Goal: Information Seeking & Learning: Learn about a topic

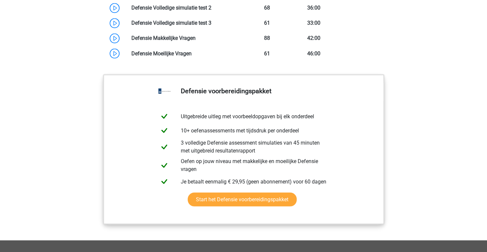
scroll to position [651, 0]
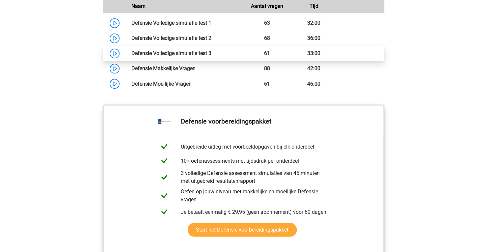
click at [211, 56] on link at bounding box center [211, 53] width 0 height 6
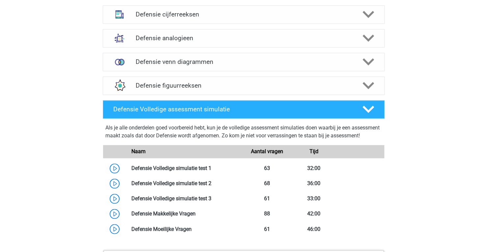
scroll to position [505, 0]
click at [310, 98] on div "Defensie Volledige assessment simulatie Als je alle onderdelen goed voorbereid …" at bounding box center [244, 173] width 308 height 150
click at [293, 111] on h4 "Defensie Volledige assessment simulatie" at bounding box center [232, 110] width 238 height 8
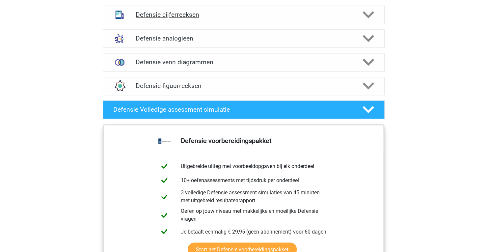
click at [186, 16] on h4 "Defensie cijferreeksen" at bounding box center [244, 15] width 216 height 8
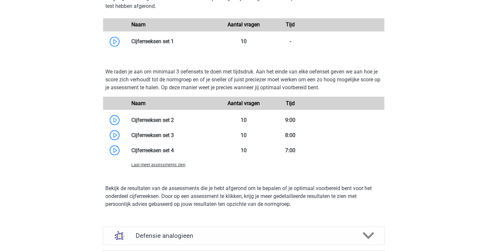
scroll to position [682, 0]
click at [169, 162] on span "Laat meer assessments zien" at bounding box center [158, 164] width 54 height 5
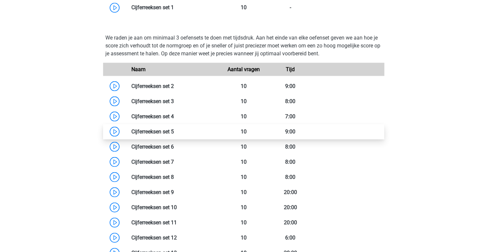
scroll to position [715, 0]
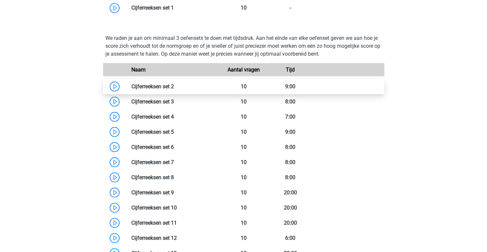
click at [174, 83] on link at bounding box center [174, 86] width 0 height 6
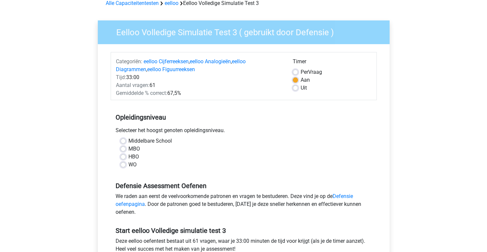
scroll to position [38, 0]
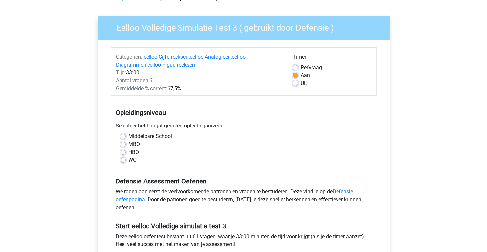
click at [132, 149] on label "HBO" at bounding box center [133, 152] width 11 height 8
click at [126, 149] on input "HBO" at bounding box center [123, 151] width 5 height 7
radio input "true"
click at [137, 130] on div "Selecteer het hoogst genoten opleidingsniveau." at bounding box center [244, 127] width 266 height 11
click at [133, 138] on label "Middelbare School" at bounding box center [149, 136] width 43 height 8
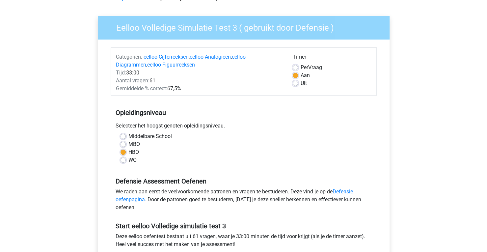
click at [126, 138] on input "Middelbare School" at bounding box center [123, 135] width 5 height 7
radio input "true"
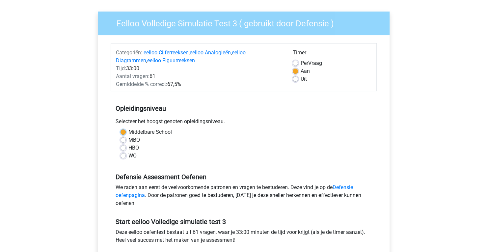
scroll to position [42, 0]
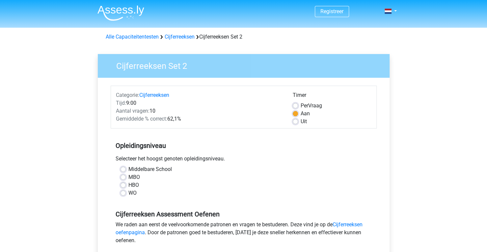
scroll to position [44, 0]
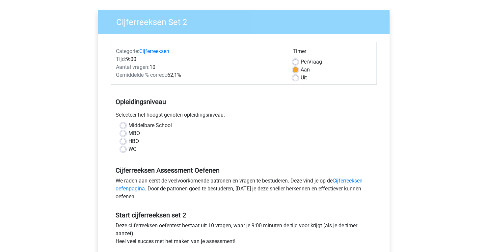
click at [126, 125] on div "Middelbare School" at bounding box center [244, 126] width 246 height 8
click at [128, 124] on label "Middelbare School" at bounding box center [149, 126] width 43 height 8
click at [123, 124] on input "Middelbare School" at bounding box center [123, 125] width 5 height 7
radio input "true"
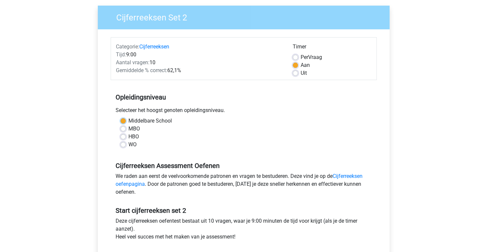
scroll to position [48, 0]
click at [245, 75] on div "Categorie: Cijferreeksen Tijd: 9:00 Aantal vragen: 10 Gemiddelde % correct: 62,…" at bounding box center [199, 60] width 177 height 34
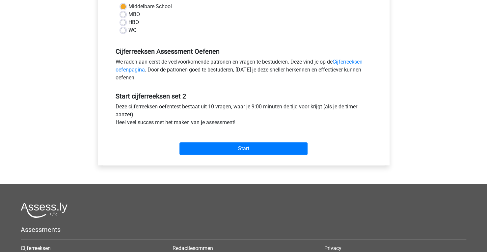
scroll to position [178, 0]
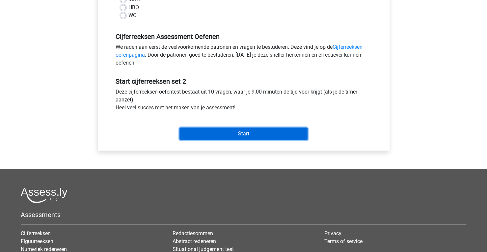
click at [221, 135] on input "Start" at bounding box center [244, 133] width 128 height 13
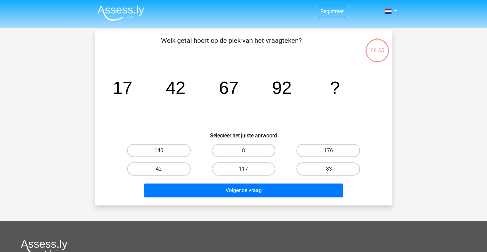
click at [235, 167] on label "117" at bounding box center [244, 168] width 64 height 13
click at [243, 169] on input "117" at bounding box center [245, 171] width 4 height 4
radio input "true"
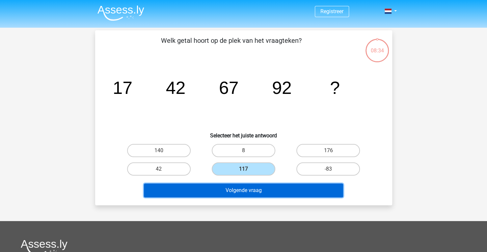
click at [228, 192] on button "Volgende vraag" at bounding box center [243, 190] width 199 height 14
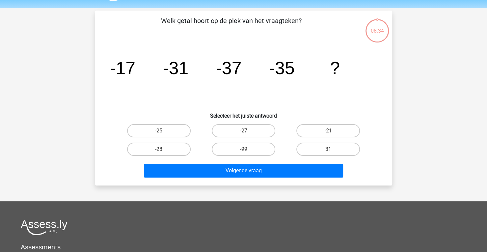
scroll to position [30, 0]
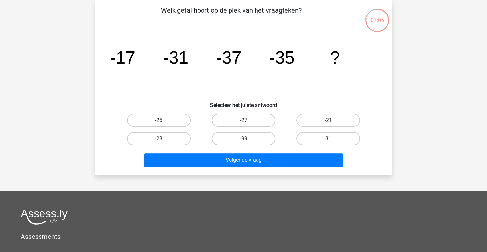
click at [168, 118] on label "-25" at bounding box center [159, 120] width 64 height 13
click at [163, 120] on input "-25" at bounding box center [161, 122] width 4 height 4
radio input "true"
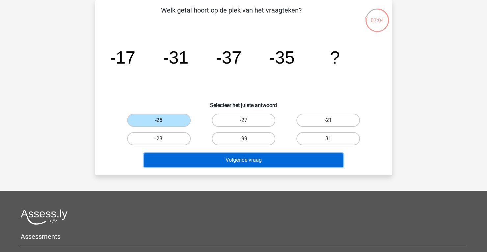
click at [246, 162] on button "Volgende vraag" at bounding box center [243, 160] width 199 height 14
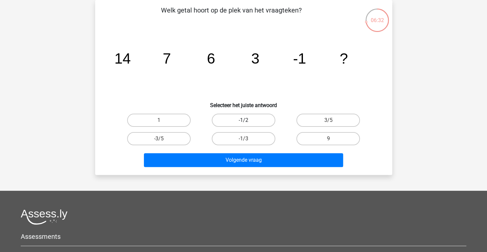
click at [227, 120] on label "-1/2" at bounding box center [244, 120] width 64 height 13
click at [243, 120] on input "-1/2" at bounding box center [245, 122] width 4 height 4
radio input "true"
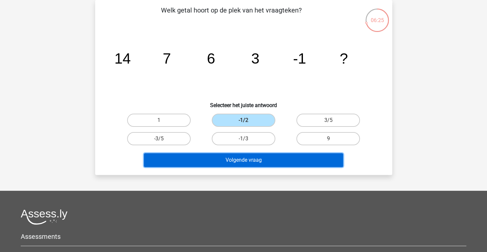
click at [255, 163] on button "Volgende vraag" at bounding box center [243, 160] width 199 height 14
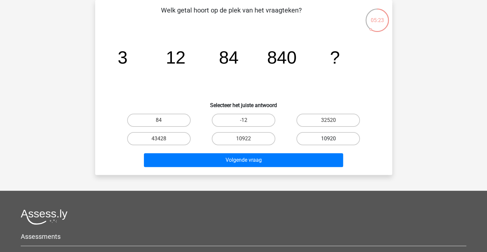
click at [321, 139] on label "10920" at bounding box center [328, 138] width 64 height 13
click at [328, 139] on input "10920" at bounding box center [330, 141] width 4 height 4
radio input "true"
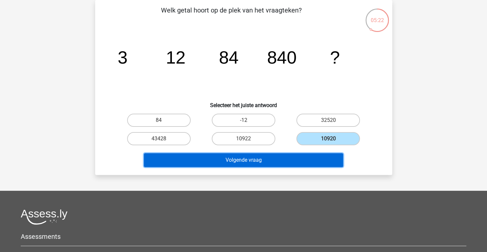
click at [288, 161] on button "Volgende vraag" at bounding box center [243, 160] width 199 height 14
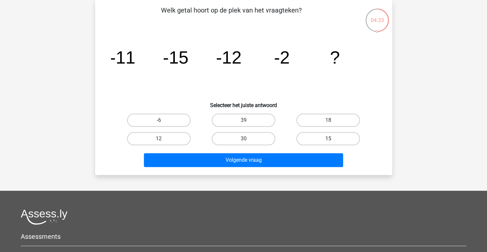
click at [339, 136] on label "15" at bounding box center [328, 138] width 64 height 13
click at [333, 139] on input "15" at bounding box center [330, 141] width 4 height 4
radio input "true"
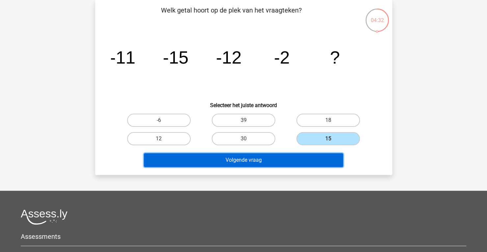
click at [299, 162] on button "Volgende vraag" at bounding box center [243, 160] width 199 height 14
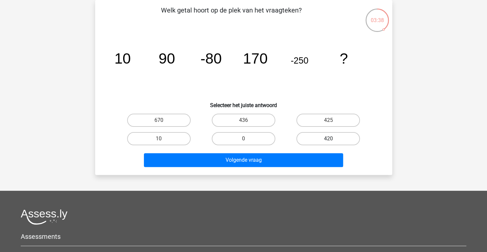
click at [342, 141] on label "420" at bounding box center [328, 138] width 64 height 13
click at [333, 141] on input "420" at bounding box center [330, 141] width 4 height 4
radio input "true"
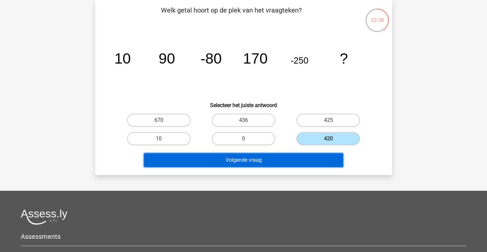
click at [305, 155] on button "Volgende vraag" at bounding box center [243, 160] width 199 height 14
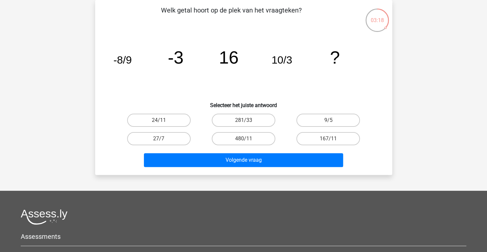
click at [324, 127] on div "9/5" at bounding box center [328, 120] width 85 height 18
click at [178, 137] on label "27/7" at bounding box center [159, 138] width 64 height 13
click at [163, 139] on input "27/7" at bounding box center [161, 141] width 4 height 4
radio input "true"
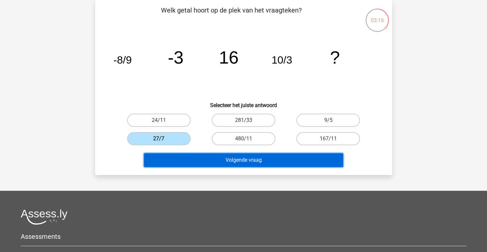
click at [235, 159] on button "Volgende vraag" at bounding box center [243, 160] width 199 height 14
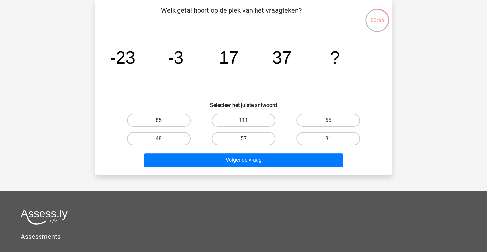
click at [231, 141] on label "57" at bounding box center [244, 138] width 64 height 13
click at [243, 141] on input "57" at bounding box center [245, 141] width 4 height 4
radio input "true"
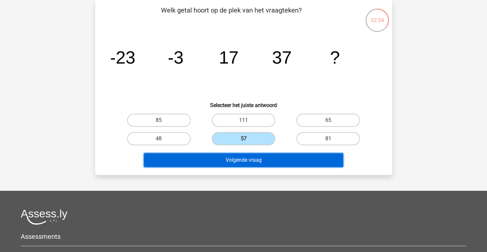
click at [254, 155] on button "Volgende vraag" at bounding box center [243, 160] width 199 height 14
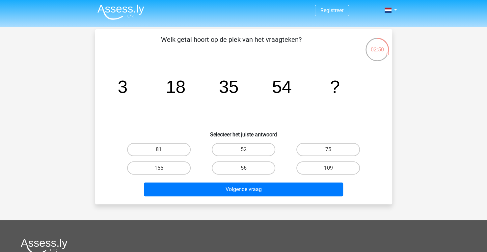
scroll to position [1, 0]
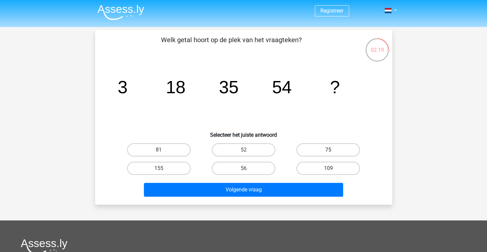
click at [333, 154] on label "75" at bounding box center [328, 149] width 64 height 13
click at [333, 154] on input "75" at bounding box center [330, 152] width 4 height 4
radio input "true"
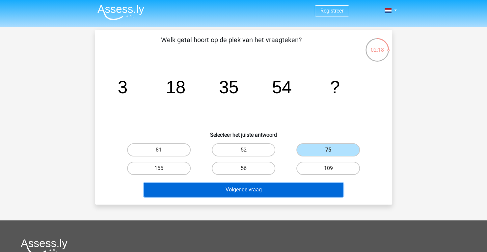
click at [267, 188] on button "Volgende vraag" at bounding box center [243, 190] width 199 height 14
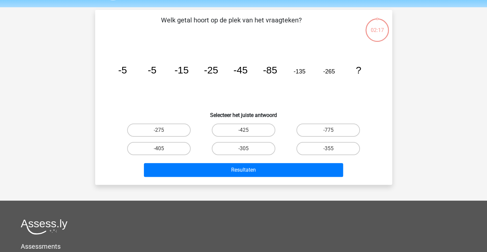
scroll to position [30, 0]
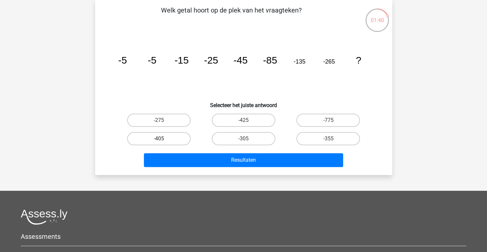
click at [157, 137] on label "-405" at bounding box center [159, 138] width 64 height 13
click at [159, 139] on input "-405" at bounding box center [161, 141] width 4 height 4
radio input "true"
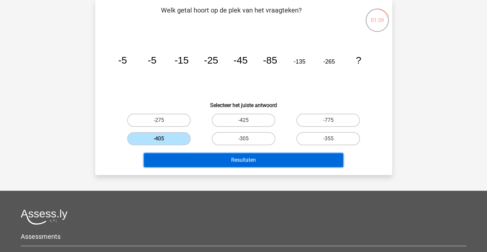
click at [235, 157] on button "Resultaten" at bounding box center [243, 160] width 199 height 14
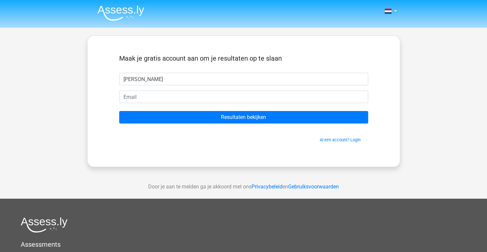
type input "Noor Schuit"
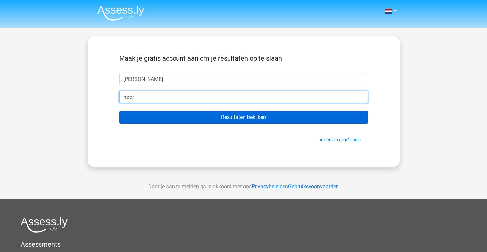
type input "noorschuit@gmail.com"
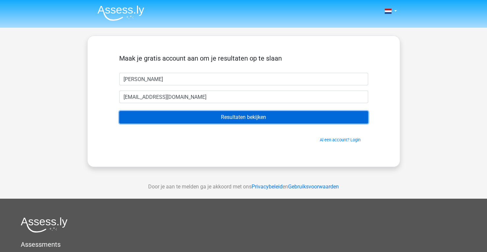
click at [244, 116] on input "Resultaten bekijken" at bounding box center [243, 117] width 249 height 13
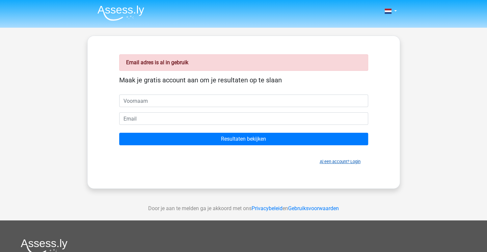
click at [332, 162] on link "Al een account? Login" at bounding box center [340, 161] width 41 height 5
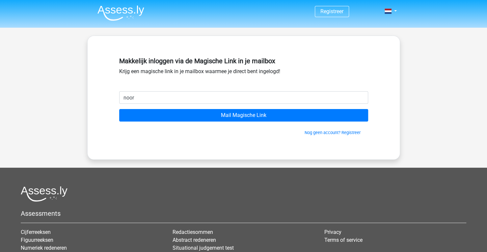
type input "[EMAIL_ADDRESS][DOMAIN_NAME]"
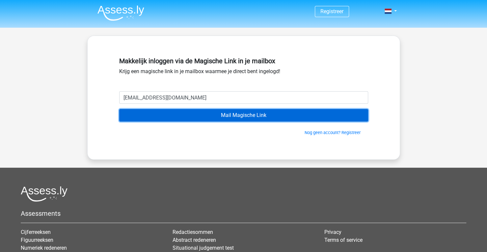
click at [237, 118] on input "Mail Magische Link" at bounding box center [243, 115] width 249 height 13
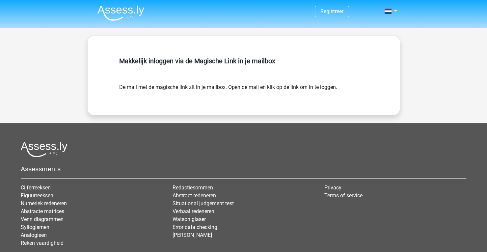
click at [239, 90] on form "De mail met de magische link zit in je mailbox. Open de mail en klik op de link…" at bounding box center [243, 87] width 249 height 8
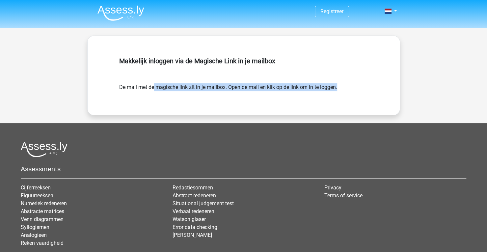
click at [239, 90] on form "De mail met de magische link zit in je mailbox. Open de mail en klik op de link…" at bounding box center [243, 87] width 249 height 8
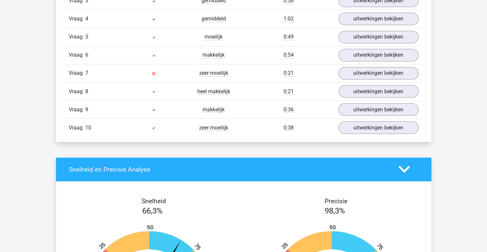
scroll to position [625, 0]
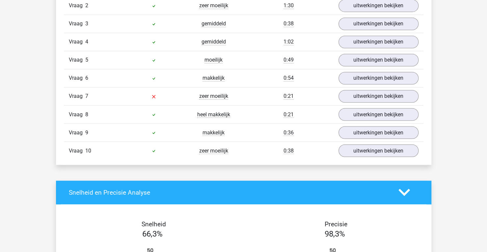
click at [299, 110] on div "0:21" at bounding box center [289, 114] width 90 height 8
click at [368, 149] on link "uitwerkingen bekijken" at bounding box center [378, 150] width 92 height 14
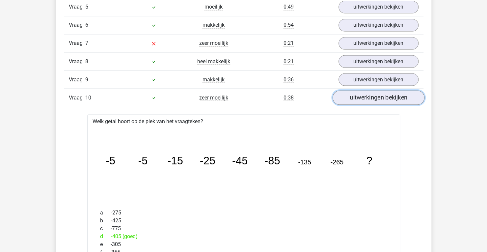
scroll to position [678, 0]
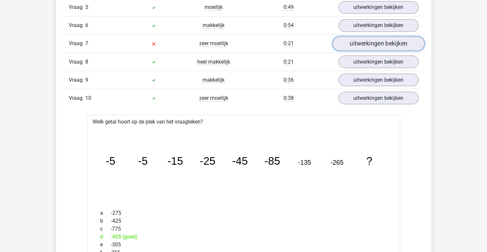
click at [366, 39] on link "uitwerkingen bekijken" at bounding box center [378, 43] width 92 height 14
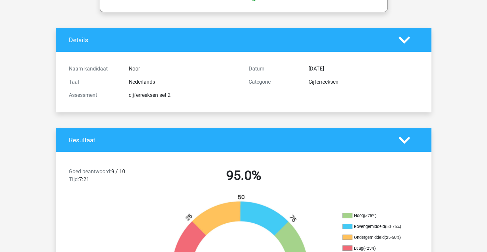
scroll to position [0, 0]
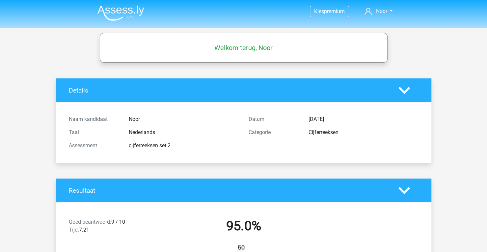
drag, startPoint x: 228, startPoint y: 140, endPoint x: 421, endPoint y: 103, distance: 196.5
click at [421, 103] on div "Naam kandidaat Noor Taal Nederlands Assessment cijferreeksen set 2 Datum 8 sept…" at bounding box center [244, 132] width 366 height 61
click at [350, 99] on div "Details" at bounding box center [244, 90] width 376 height 24
click at [402, 88] on icon at bounding box center [405, 91] width 12 height 12
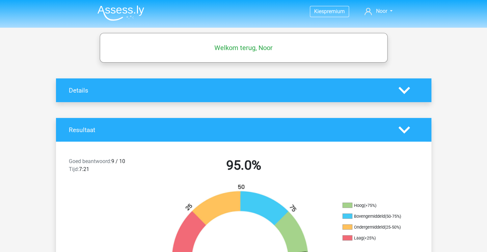
click at [395, 136] on div "Resultaat" at bounding box center [244, 130] width 376 height 24
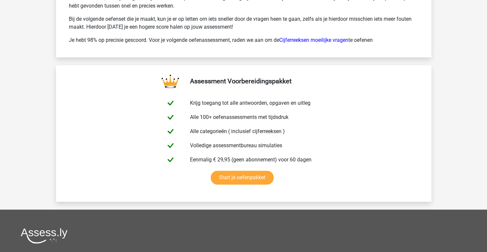
scroll to position [1989, 0]
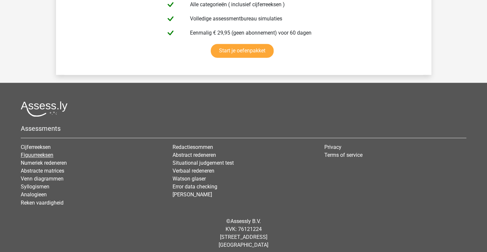
click at [25, 152] on link "Figuurreeksen" at bounding box center [37, 155] width 33 height 6
click at [28, 144] on link "Cijferreeksen" at bounding box center [36, 147] width 30 height 6
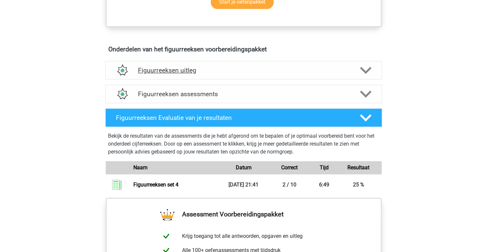
scroll to position [358, 0]
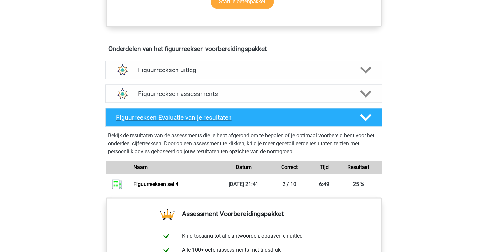
click at [223, 119] on h4 "Figuurreeksen Evaluatie van je resultaten" at bounding box center [233, 118] width 234 height 8
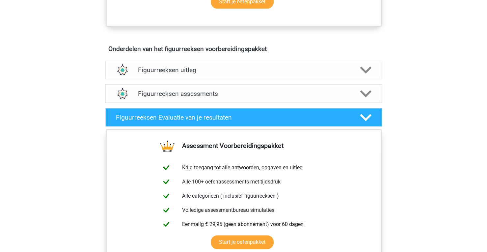
click at [194, 83] on div "Figuurreeksen assessments We raden aan om minimaal 3 oefensets te doen met tijd…" at bounding box center [244, 94] width 302 height 24
click at [224, 86] on div "Figuurreeksen assessments" at bounding box center [243, 93] width 277 height 18
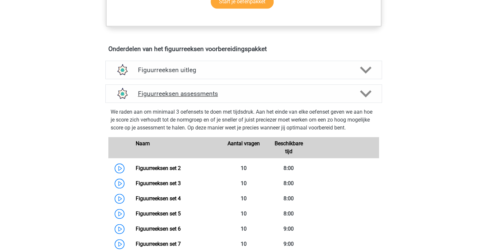
scroll to position [421, 0]
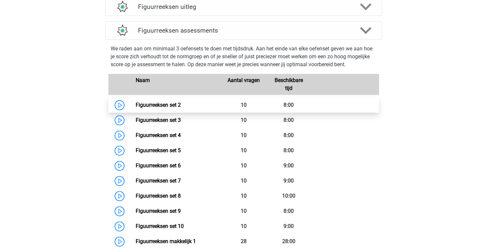
click at [181, 102] on link "Figuurreeksen set 2" at bounding box center [158, 105] width 45 height 6
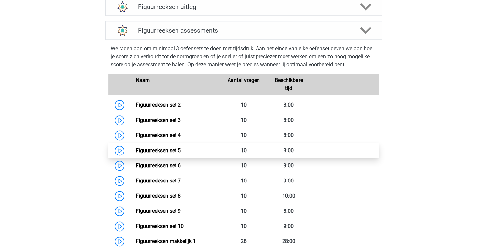
scroll to position [454, 0]
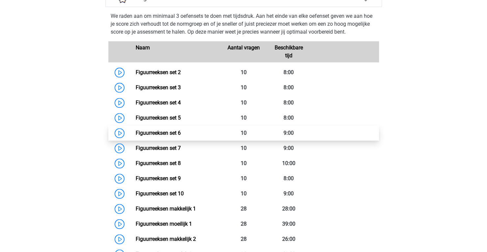
click at [181, 133] on link "Figuurreeksen set 6" at bounding box center [158, 133] width 45 height 6
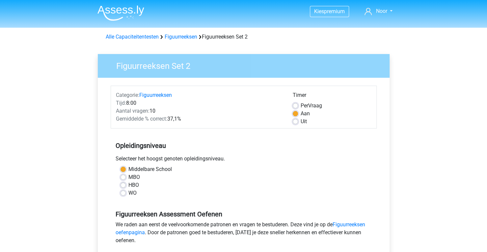
scroll to position [0, 0]
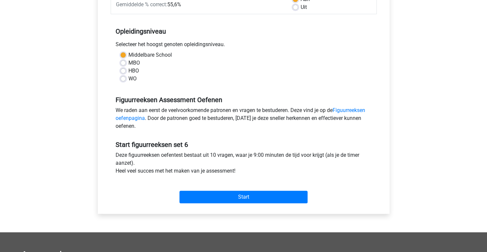
scroll to position [72, 0]
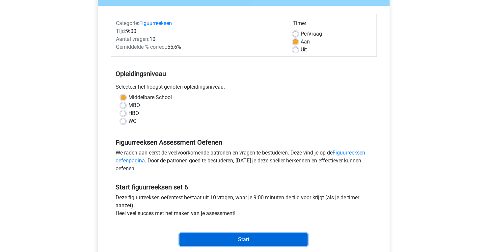
click at [187, 240] on input "Start" at bounding box center [244, 239] width 128 height 13
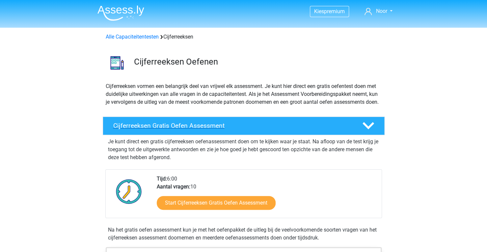
click at [240, 129] on h4 "Cijferreeksen Gratis Oefen Assessment" at bounding box center [232, 126] width 238 height 8
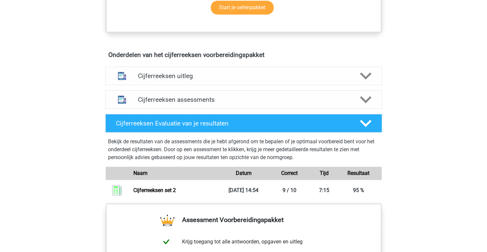
scroll to position [263, 0]
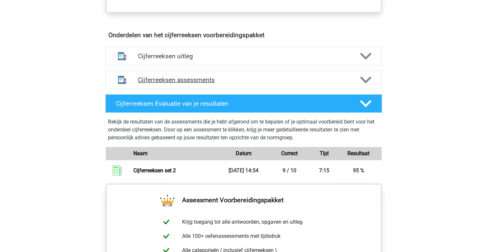
click at [178, 84] on h4 "Cijferreeksen assessments" at bounding box center [243, 80] width 211 height 8
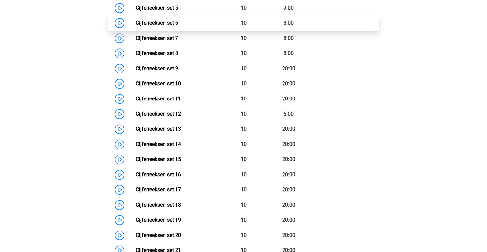
scroll to position [454, 0]
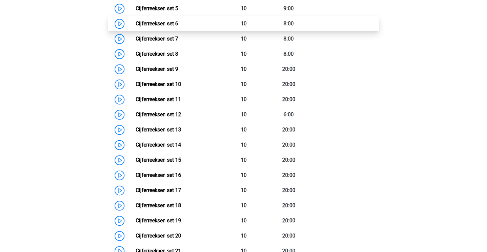
click at [171, 12] on link "Cijferreeksen set 5" at bounding box center [157, 8] width 42 height 6
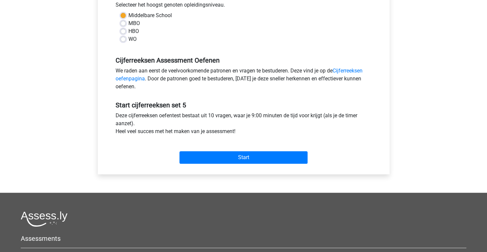
scroll to position [154, 0]
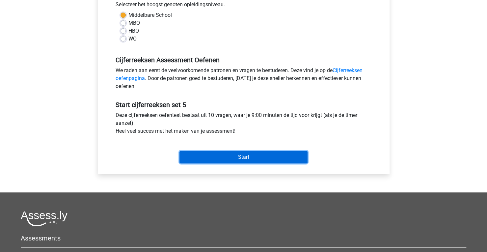
click at [233, 156] on input "Start" at bounding box center [244, 157] width 128 height 13
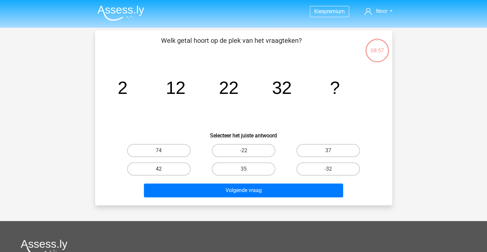
click at [178, 169] on label "42" at bounding box center [159, 168] width 64 height 13
click at [163, 169] on input "42" at bounding box center [161, 171] width 4 height 4
radio input "true"
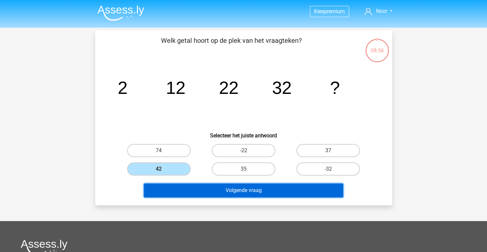
click at [233, 189] on button "Volgende vraag" at bounding box center [243, 190] width 199 height 14
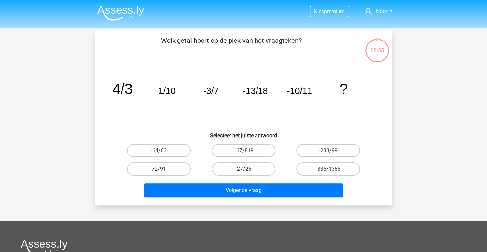
scroll to position [30, 0]
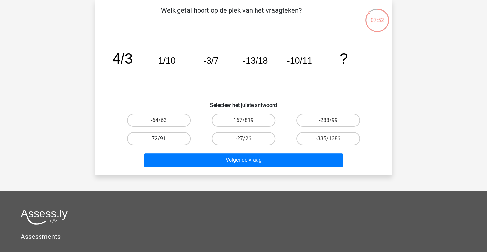
click at [145, 138] on label "72/91" at bounding box center [159, 138] width 64 height 13
click at [159, 139] on input "72/91" at bounding box center [161, 141] width 4 height 4
radio input "true"
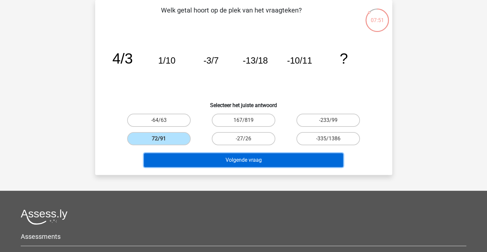
click at [205, 157] on button "Volgende vraag" at bounding box center [243, 160] width 199 height 14
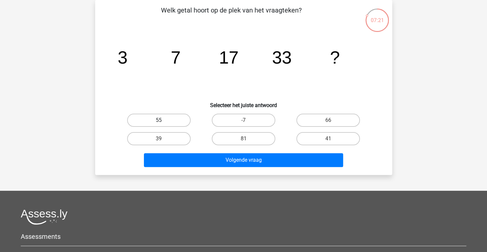
click at [169, 119] on label "55" at bounding box center [159, 120] width 64 height 13
click at [163, 120] on input "55" at bounding box center [161, 122] width 4 height 4
radio input "true"
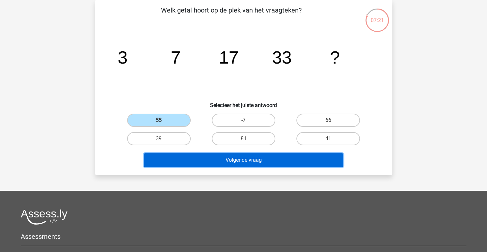
click at [239, 160] on button "Volgende vraag" at bounding box center [243, 160] width 199 height 14
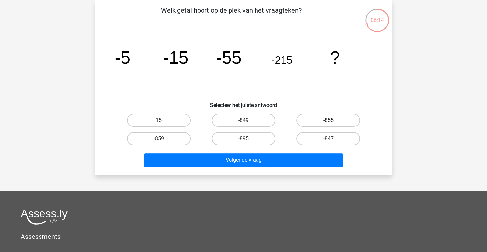
click at [334, 119] on label "-855" at bounding box center [328, 120] width 64 height 13
click at [333, 120] on input "-855" at bounding box center [330, 122] width 4 height 4
radio input "true"
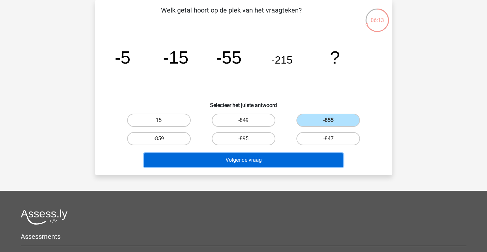
click at [274, 158] on button "Volgende vraag" at bounding box center [243, 160] width 199 height 14
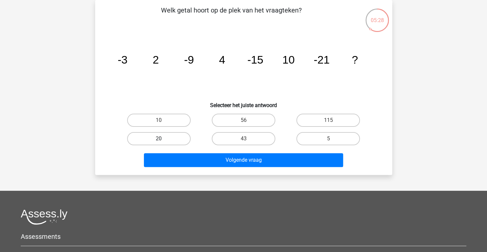
click at [162, 133] on label "20" at bounding box center [159, 138] width 64 height 13
click at [162, 139] on input "20" at bounding box center [161, 141] width 4 height 4
radio input "true"
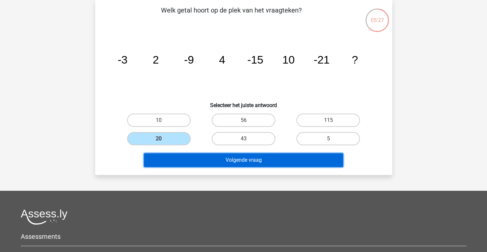
click at [223, 161] on button "Volgende vraag" at bounding box center [243, 160] width 199 height 14
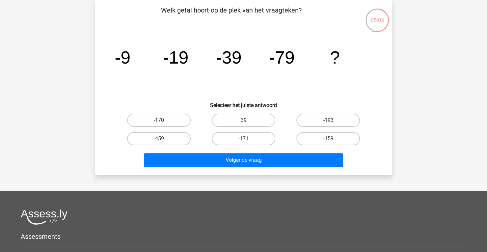
click at [327, 139] on label "-159" at bounding box center [328, 138] width 64 height 13
click at [328, 139] on input "-159" at bounding box center [330, 141] width 4 height 4
radio input "true"
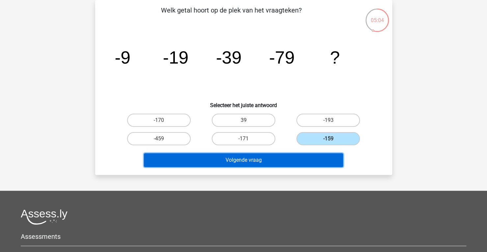
click at [296, 163] on button "Volgende vraag" at bounding box center [243, 160] width 199 height 14
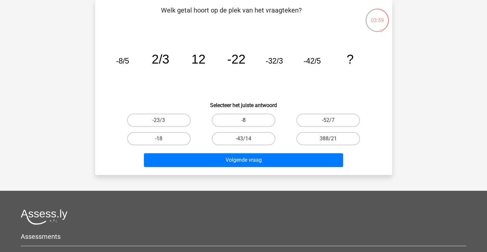
click at [244, 118] on label "-8" at bounding box center [244, 120] width 64 height 13
click at [244, 120] on input "-8" at bounding box center [245, 122] width 4 height 4
radio input "true"
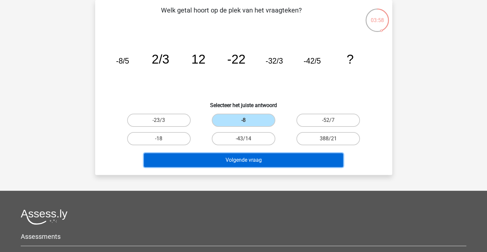
click at [246, 159] on button "Volgende vraag" at bounding box center [243, 160] width 199 height 14
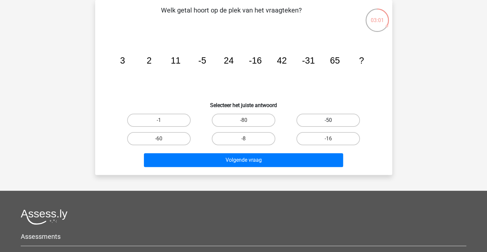
click at [327, 122] on label "-50" at bounding box center [328, 120] width 64 height 13
click at [328, 122] on input "-50" at bounding box center [330, 122] width 4 height 4
radio input "true"
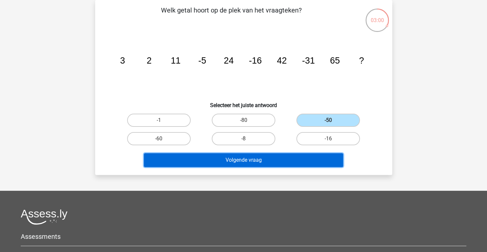
click at [287, 160] on button "Volgende vraag" at bounding box center [243, 160] width 199 height 14
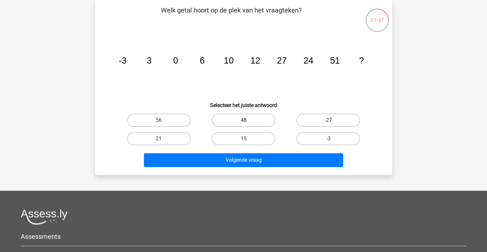
click at [247, 117] on label "48" at bounding box center [244, 120] width 64 height 13
click at [247, 120] on input "48" at bounding box center [245, 122] width 4 height 4
radio input "true"
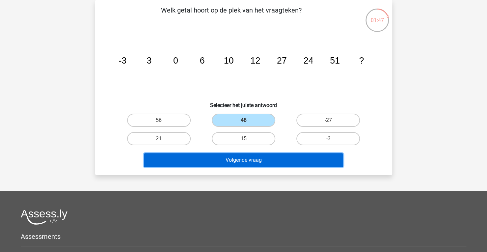
click at [251, 160] on button "Volgende vraag" at bounding box center [243, 160] width 199 height 14
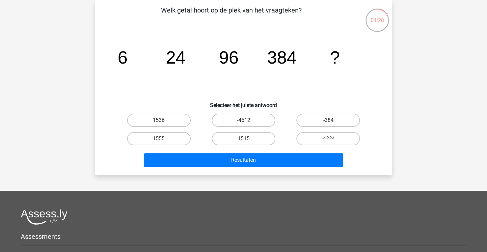
click at [143, 115] on label "1536" at bounding box center [159, 120] width 64 height 13
click at [159, 120] on input "1536" at bounding box center [161, 122] width 4 height 4
radio input "true"
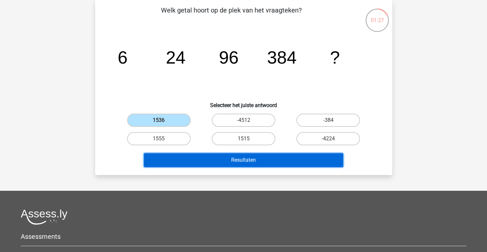
click at [223, 157] on button "Resultaten" at bounding box center [243, 160] width 199 height 14
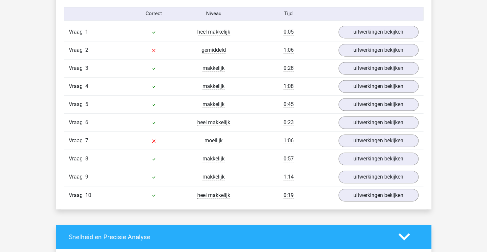
scroll to position [568, 0]
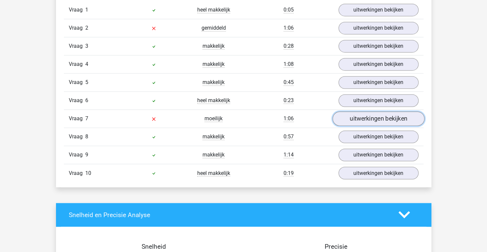
click at [391, 111] on link "uitwerkingen bekijken" at bounding box center [378, 118] width 92 height 14
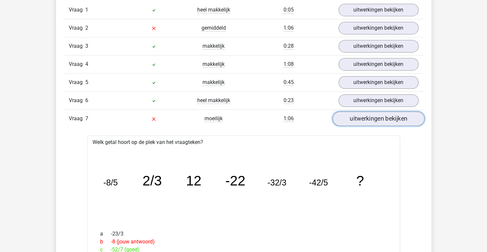
click at [389, 115] on link "uitwerkingen bekijken" at bounding box center [378, 118] width 92 height 14
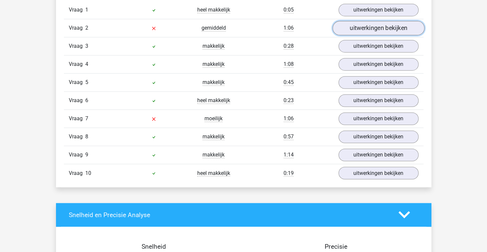
click at [366, 29] on link "uitwerkingen bekijken" at bounding box center [378, 28] width 92 height 14
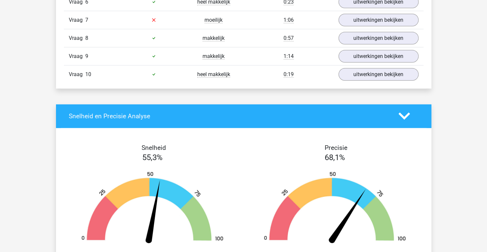
scroll to position [1088, 0]
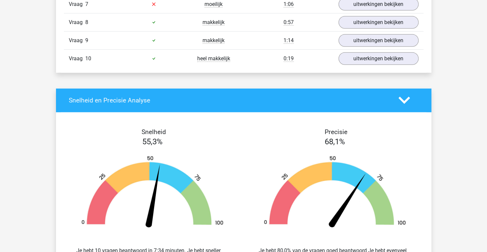
click at [210, 97] on h4 "Snelheid en Precisie Analyse" at bounding box center [229, 101] width 320 height 8
click at [368, 2] on link "uitwerkingen bekijken" at bounding box center [378, 4] width 92 height 14
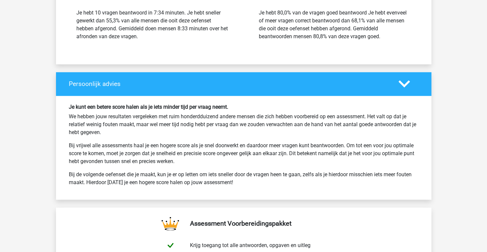
scroll to position [1733, 0]
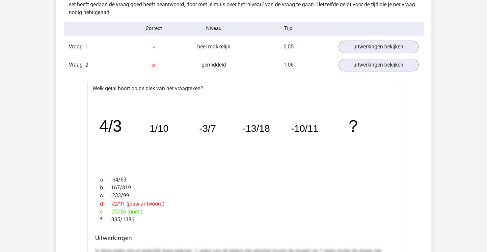
scroll to position [528, 0]
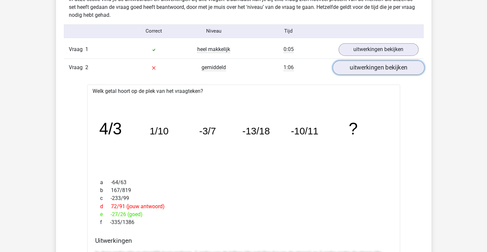
click at [348, 65] on link "uitwerkingen bekijken" at bounding box center [378, 67] width 92 height 14
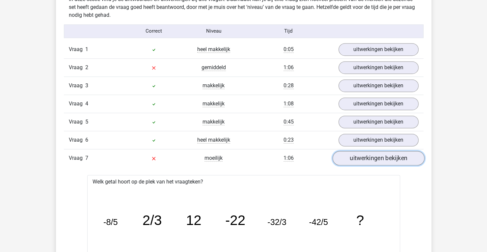
click at [365, 157] on link "uitwerkingen bekijken" at bounding box center [378, 158] width 92 height 14
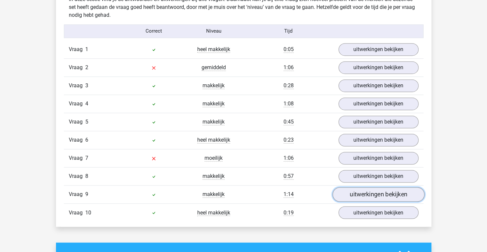
click at [354, 191] on link "uitwerkingen bekijken" at bounding box center [378, 194] width 92 height 14
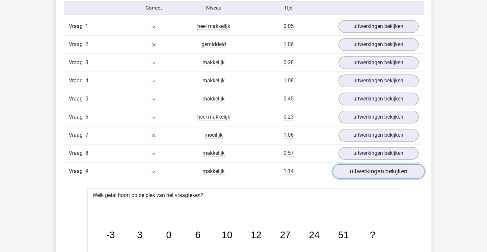
scroll to position [553, 0]
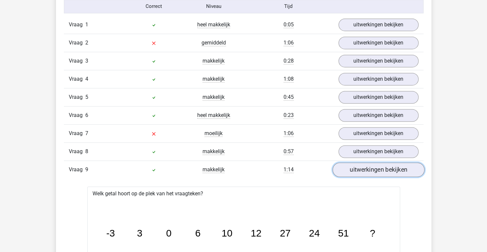
click at [363, 170] on link "uitwerkingen bekijken" at bounding box center [378, 169] width 92 height 14
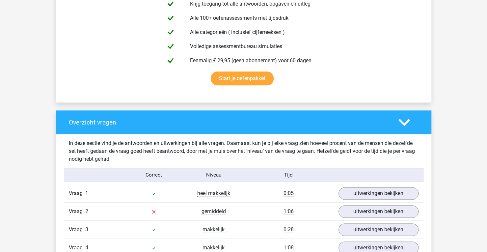
scroll to position [380, 0]
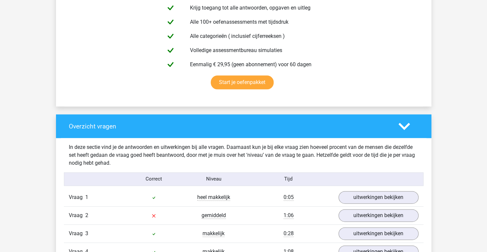
drag, startPoint x: 353, startPoint y: 142, endPoint x: 337, endPoint y: 131, distance: 19.1
click at [337, 131] on div "Overzicht vragen" at bounding box center [244, 126] width 376 height 24
click at [399, 125] on icon at bounding box center [405, 127] width 12 height 12
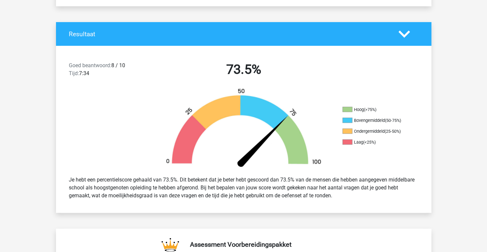
scroll to position [0, 0]
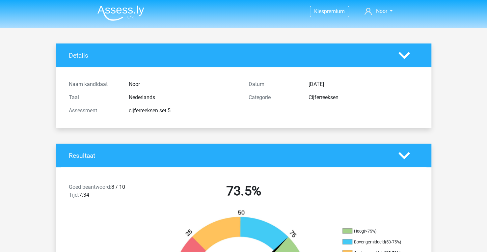
click at [365, 58] on h4 "Details" at bounding box center [229, 56] width 320 height 8
click at [316, 99] on div "Cijferreeksen" at bounding box center [364, 98] width 120 height 8
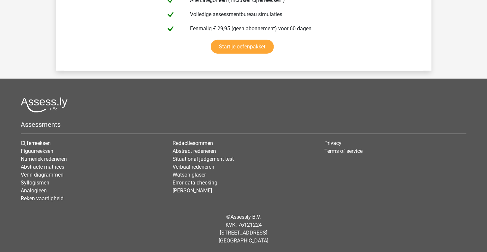
scroll to position [956, 0]
click at [22, 143] on link "Cijferreeksen" at bounding box center [36, 143] width 30 height 6
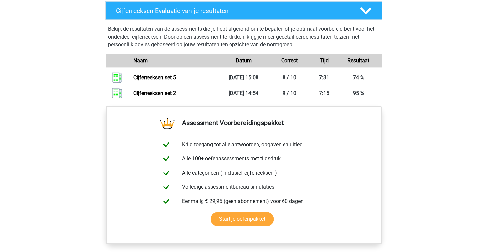
scroll to position [465, 0]
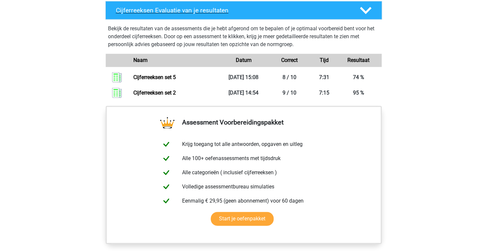
click at [187, 14] on h4 "Cijferreeksen Evaluatie van je resultaten" at bounding box center [233, 11] width 234 height 8
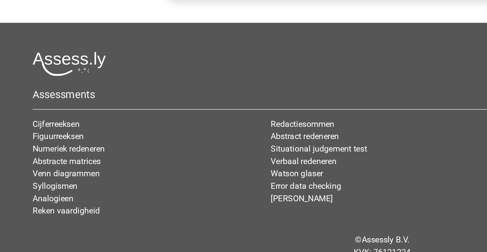
scroll to position [556, 0]
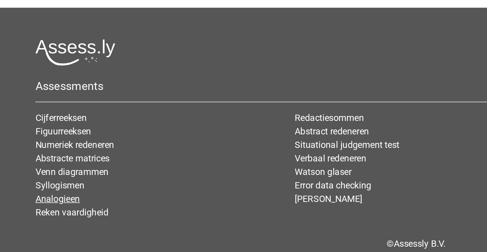
click at [24, 200] on link "Analogieen" at bounding box center [34, 196] width 26 height 6
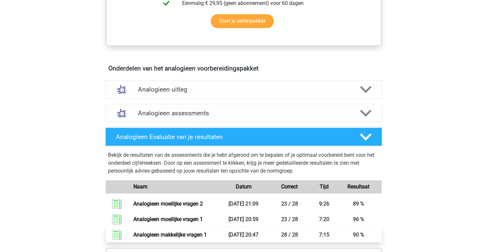
scroll to position [322, 0]
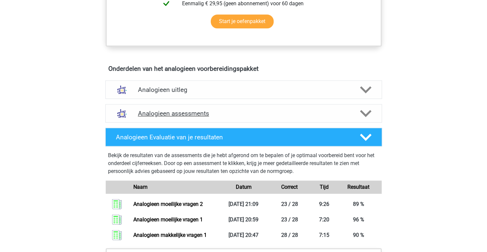
click at [196, 115] on h4 "Analogieen assessments" at bounding box center [243, 114] width 211 height 8
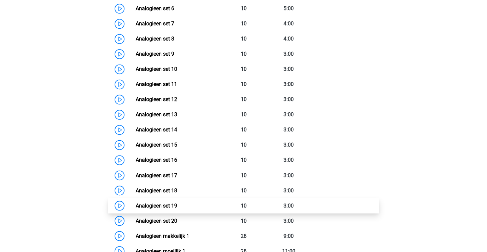
scroll to position [563, 0]
click at [163, 202] on link "Analogieen set 19" at bounding box center [157, 205] width 42 height 6
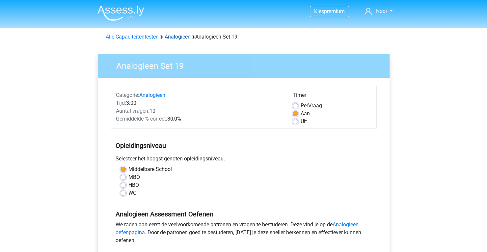
click at [174, 34] on link "Analogieen" at bounding box center [178, 37] width 26 height 6
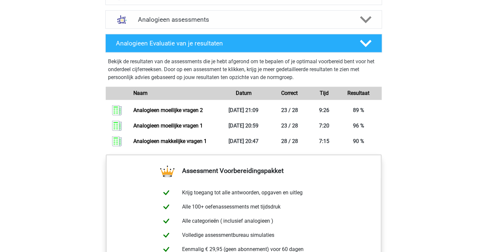
scroll to position [418, 0]
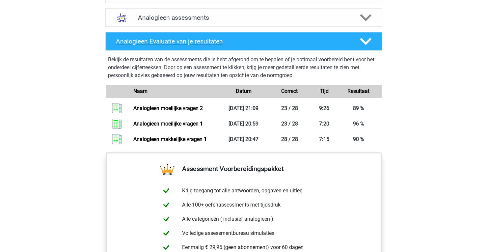
click at [219, 42] on h4 "Analogieen Evaluatie van je resultaten" at bounding box center [233, 42] width 234 height 8
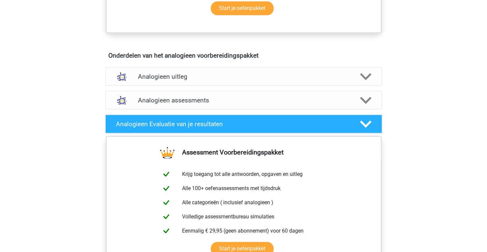
scroll to position [335, 0]
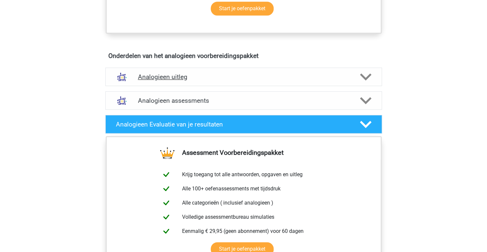
click at [169, 77] on h4 "Analogieen uitleg" at bounding box center [243, 77] width 211 height 8
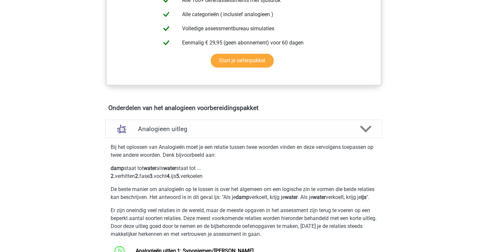
scroll to position [282, 0]
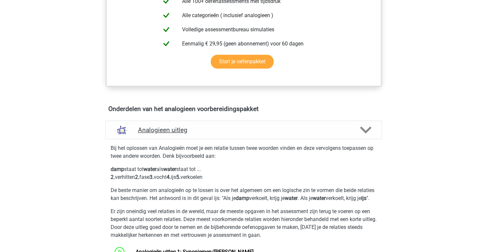
click at [205, 130] on h4 "Analogieen uitleg" at bounding box center [243, 130] width 211 height 8
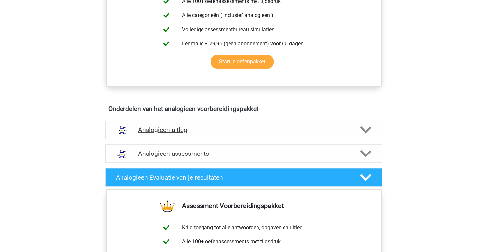
scroll to position [406, 0]
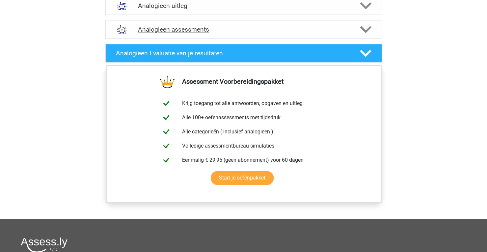
click at [198, 26] on h4 "Analogieen assessments" at bounding box center [243, 30] width 211 height 8
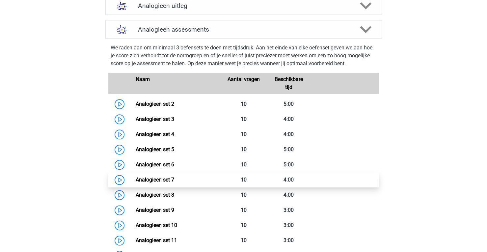
click at [174, 178] on link "Analogieen set 7" at bounding box center [155, 180] width 39 height 6
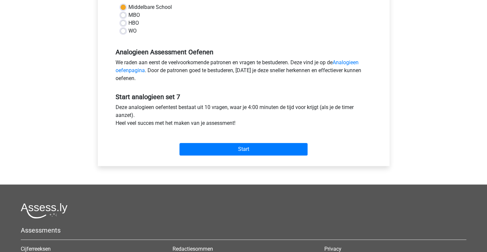
scroll to position [163, 0]
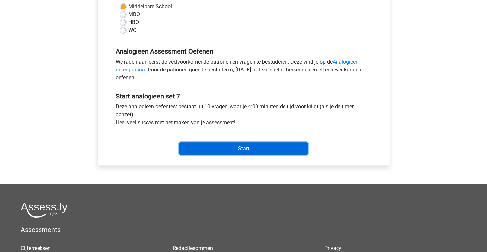
click at [230, 147] on input "Start" at bounding box center [244, 148] width 128 height 13
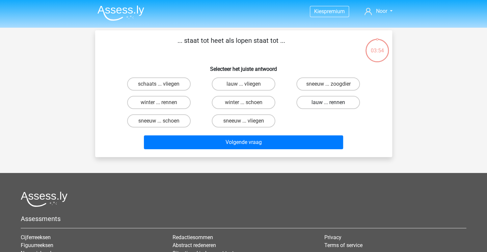
click at [320, 105] on label "lauw ... rennen" at bounding box center [328, 102] width 64 height 13
click at [328, 105] on input "lauw ... rennen" at bounding box center [330, 104] width 4 height 4
radio input "true"
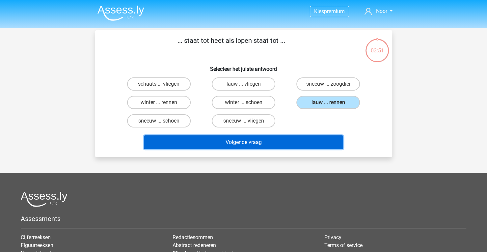
click at [272, 141] on button "Volgende vraag" at bounding box center [243, 142] width 199 height 14
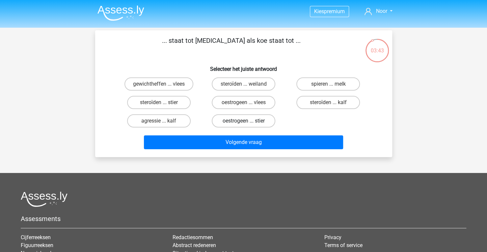
click at [234, 124] on label "oestrogeen ... stier" at bounding box center [244, 120] width 64 height 13
click at [243, 124] on input "oestrogeen ... stier" at bounding box center [245, 123] width 4 height 4
radio input "true"
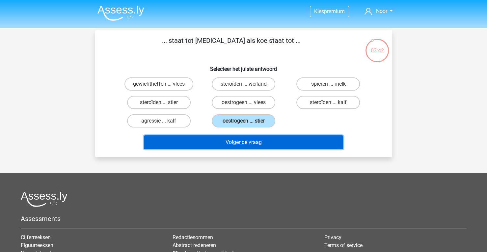
click at [217, 143] on button "Volgende vraag" at bounding box center [243, 142] width 199 height 14
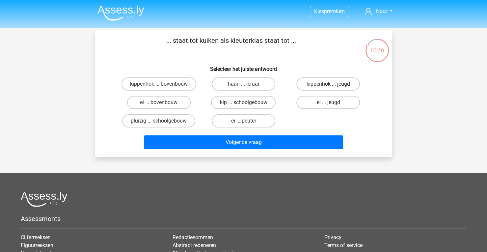
click at [317, 82] on label "kippenhok ... jeugd" at bounding box center [328, 83] width 64 height 13
click at [328, 84] on input "kippenhok ... jeugd" at bounding box center [330, 86] width 4 height 4
radio input "true"
click at [155, 82] on label "kippenhok ... bovenbouw" at bounding box center [159, 83] width 75 height 13
click at [159, 84] on input "kippenhok ... bovenbouw" at bounding box center [161, 86] width 4 height 4
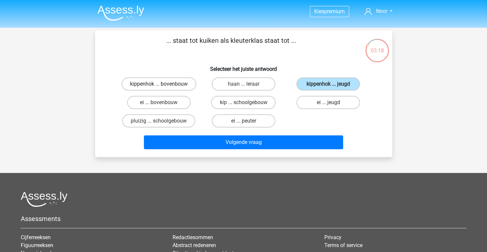
radio input "true"
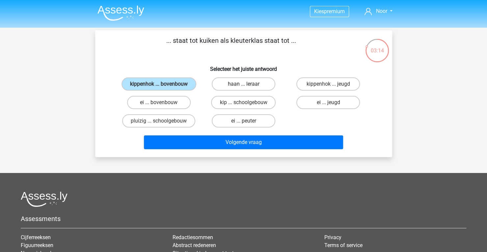
click at [222, 87] on label "haan ... leraar" at bounding box center [244, 83] width 64 height 13
click at [243, 87] on input "haan ... leraar" at bounding box center [245, 86] width 4 height 4
radio input "true"
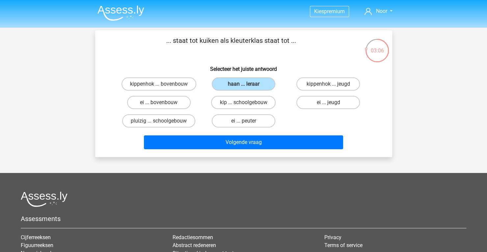
click at [225, 127] on div "ei ... peuter" at bounding box center [243, 121] width 85 height 18
click at [231, 122] on label "ei ... peuter" at bounding box center [244, 120] width 64 height 13
click at [243, 122] on input "ei ... peuter" at bounding box center [245, 123] width 4 height 4
radio input "true"
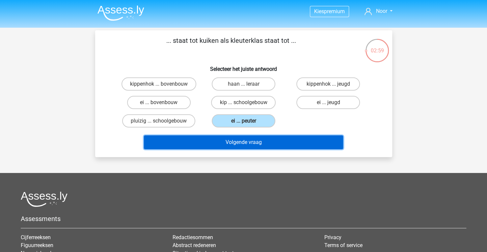
click at [213, 144] on button "Volgende vraag" at bounding box center [243, 142] width 199 height 14
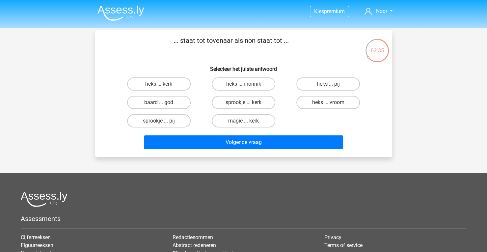
click at [328, 90] on label "heks ... pij" at bounding box center [328, 83] width 64 height 13
click at [328, 88] on input "heks ... pij" at bounding box center [330, 86] width 4 height 4
radio input "true"
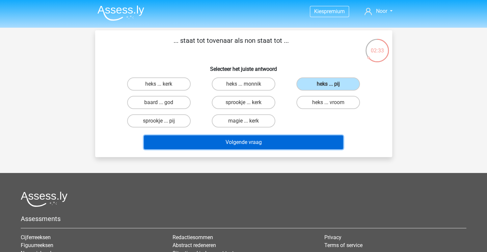
click at [254, 138] on button "Volgende vraag" at bounding box center [243, 142] width 199 height 14
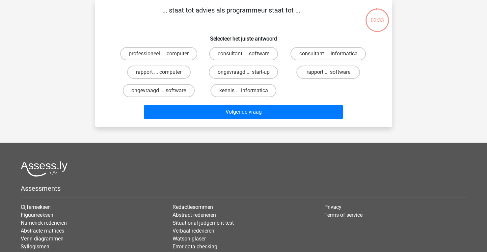
scroll to position [5, 0]
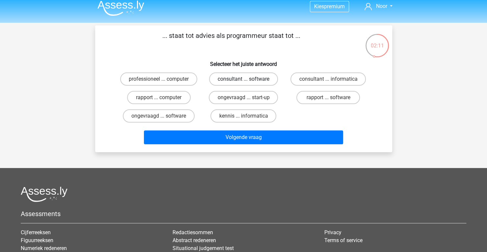
click at [240, 80] on label "consultant ... software" at bounding box center [243, 78] width 69 height 13
click at [243, 80] on input "consultant ... software" at bounding box center [245, 81] width 4 height 4
radio input "true"
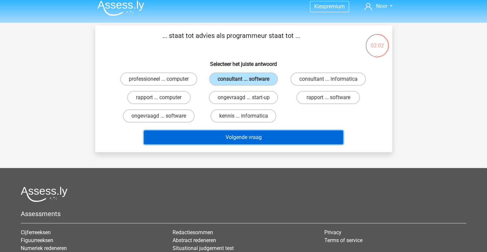
click at [237, 132] on button "Volgende vraag" at bounding box center [243, 137] width 199 height 14
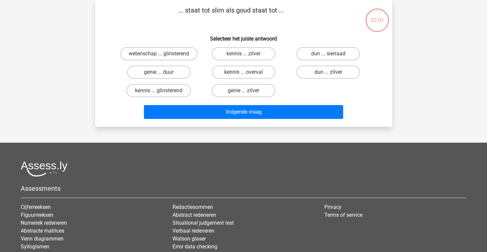
scroll to position [0, 0]
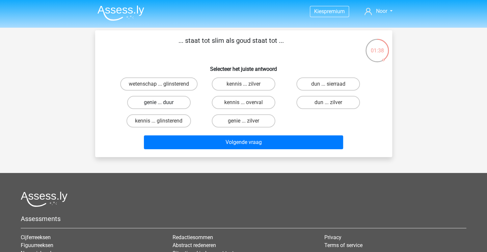
click at [152, 102] on label "genie ... duur" at bounding box center [159, 102] width 64 height 13
click at [159, 102] on input "genie ... duur" at bounding box center [161, 104] width 4 height 4
radio input "true"
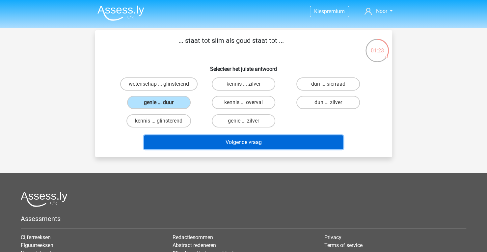
click at [234, 141] on button "Volgende vraag" at bounding box center [243, 142] width 199 height 14
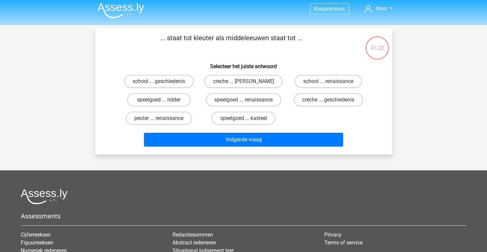
scroll to position [2, 0]
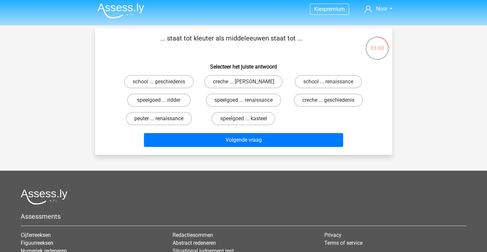
click at [145, 117] on label "peuter ... renaissance" at bounding box center [159, 118] width 66 height 13
click at [159, 119] on input "peuter ... renaissance" at bounding box center [161, 121] width 4 height 4
radio input "true"
click at [147, 77] on label "school ... geschiedenis" at bounding box center [159, 81] width 70 height 13
click at [159, 82] on input "school ... geschiedenis" at bounding box center [161, 84] width 4 height 4
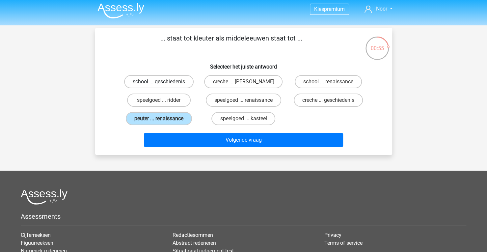
radio input "true"
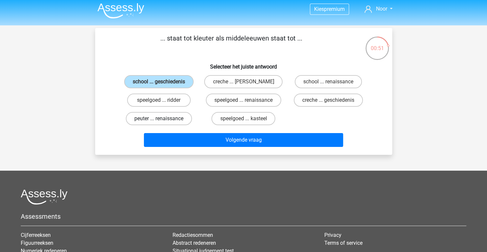
click at [147, 119] on label "peuter ... renaissance" at bounding box center [159, 118] width 66 height 13
click at [159, 119] on input "peuter ... renaissance" at bounding box center [161, 121] width 4 height 4
radio input "true"
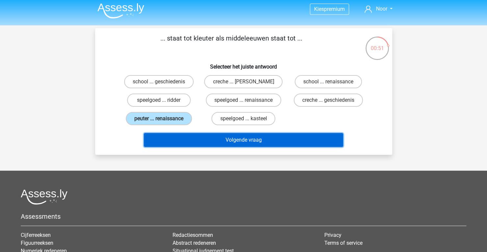
click at [211, 140] on button "Volgende vraag" at bounding box center [243, 140] width 199 height 14
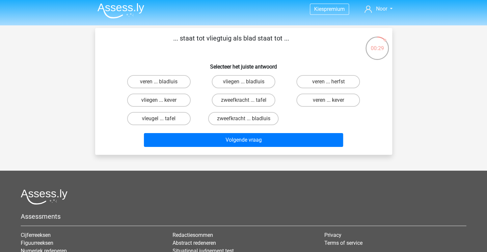
click at [160, 122] on input "vleugel ... tafel" at bounding box center [161, 121] width 4 height 4
radio input "true"
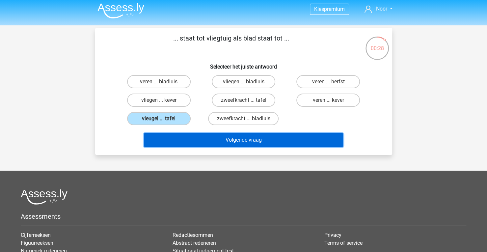
click at [211, 136] on button "Volgende vraag" at bounding box center [243, 140] width 199 height 14
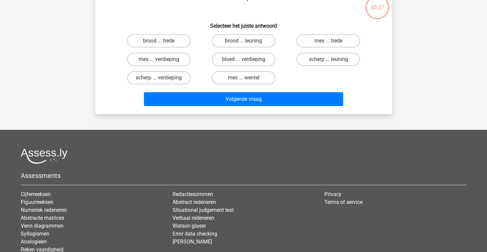
scroll to position [0, 0]
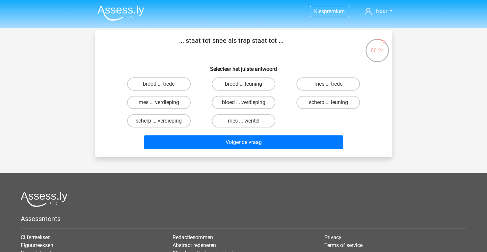
click at [267, 87] on label "brood ... leuning" at bounding box center [244, 83] width 64 height 13
click at [248, 87] on input "brood ... leuning" at bounding box center [245, 86] width 4 height 4
radio input "true"
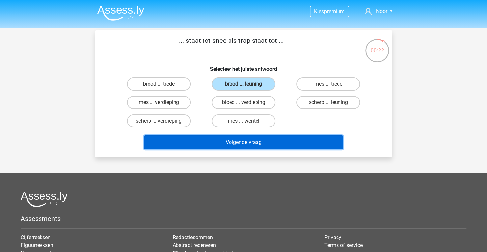
click at [180, 137] on button "Volgende vraag" at bounding box center [243, 142] width 199 height 14
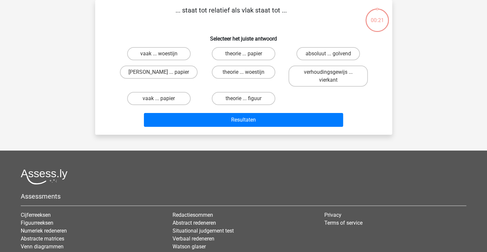
scroll to position [15, 0]
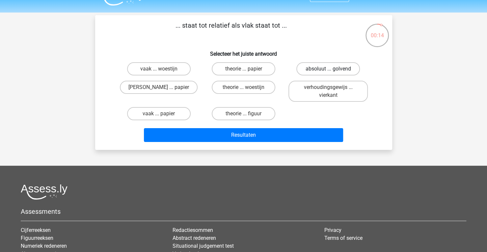
click at [330, 68] on label "absoluut ... golvend" at bounding box center [328, 68] width 64 height 13
click at [330, 69] on input "absoluut ... golvend" at bounding box center [330, 71] width 4 height 4
radio input "true"
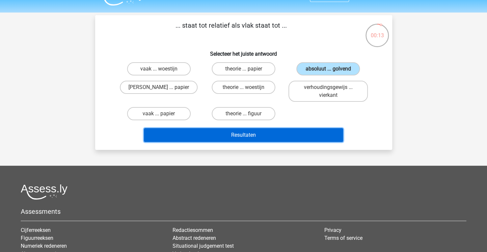
click at [297, 132] on button "Resultaten" at bounding box center [243, 135] width 199 height 14
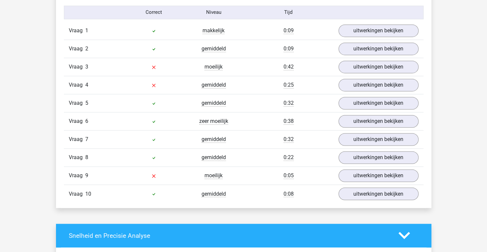
scroll to position [550, 0]
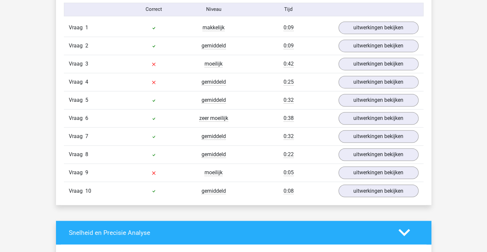
click at [363, 176] on div "Vraag 9 moeilijk 0:05 uitwerkingen bekijken" at bounding box center [244, 172] width 360 height 18
click at [356, 169] on link "uitwerkingen bekijken" at bounding box center [378, 172] width 92 height 14
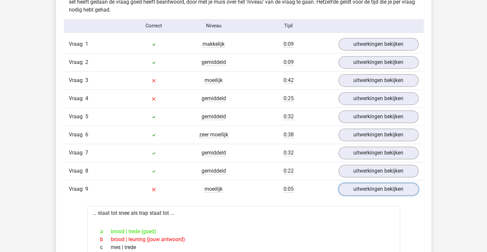
scroll to position [517, 0]
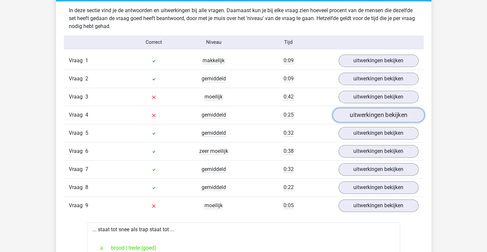
click at [366, 111] on link "uitwerkingen bekijken" at bounding box center [378, 115] width 92 height 14
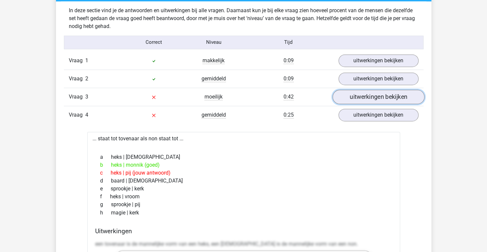
click at [373, 99] on link "uitwerkingen bekijken" at bounding box center [378, 97] width 92 height 14
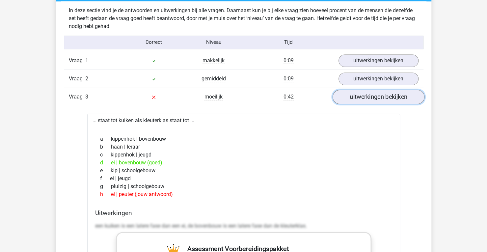
click at [347, 91] on link "uitwerkingen bekijken" at bounding box center [378, 97] width 92 height 14
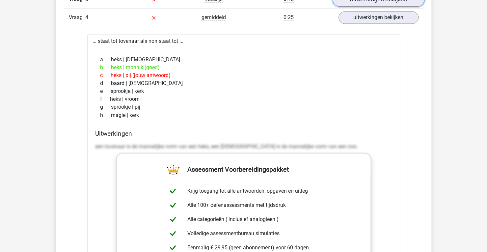
scroll to position [614, 0]
click at [359, 15] on link "uitwerkingen bekijken" at bounding box center [378, 18] width 92 height 14
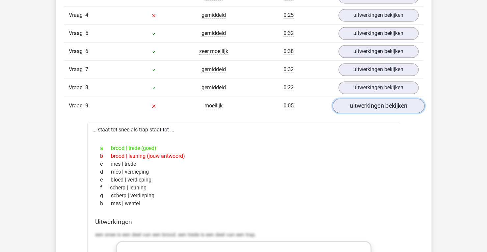
click at [362, 106] on link "uitwerkingen bekijken" at bounding box center [378, 105] width 92 height 14
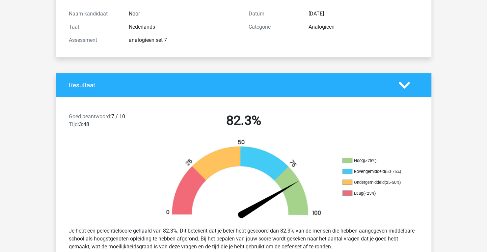
scroll to position [72, 0]
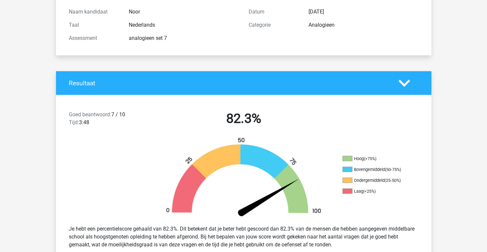
click at [302, 84] on h4 "Resultaat" at bounding box center [229, 83] width 320 height 8
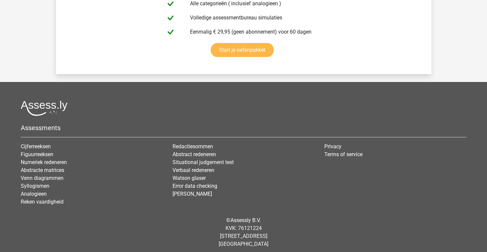
scroll to position [1189, 0]
click at [27, 191] on link "Analogieen" at bounding box center [34, 194] width 26 height 6
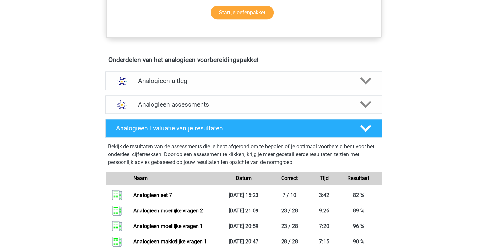
scroll to position [356, 0]
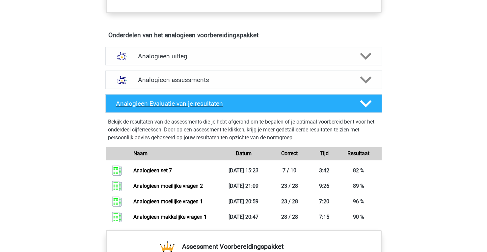
click at [219, 100] on h4 "Analogieen Evaluatie van je resultaten" at bounding box center [233, 104] width 234 height 8
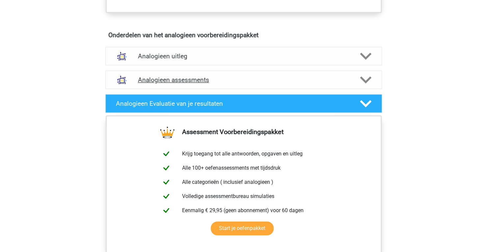
click at [162, 70] on div "Analogieen assessments" at bounding box center [243, 79] width 277 height 18
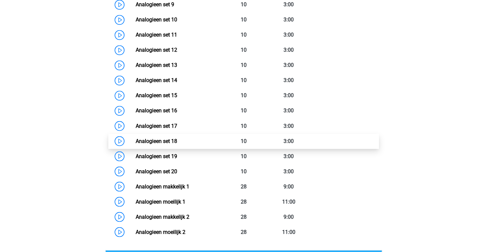
scroll to position [613, 0]
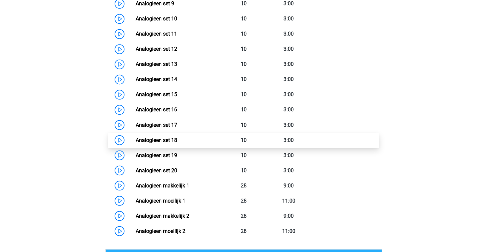
click at [174, 142] on link "Analogieen set 18" at bounding box center [157, 140] width 42 height 6
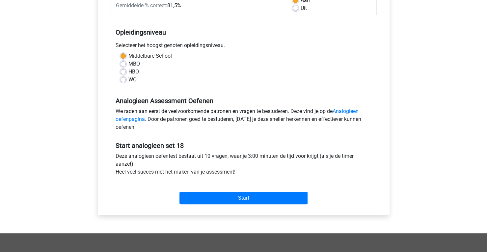
scroll to position [138, 0]
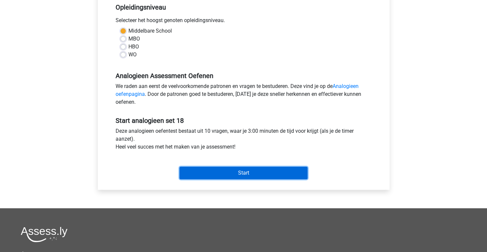
click at [214, 173] on input "Start" at bounding box center [244, 173] width 128 height 13
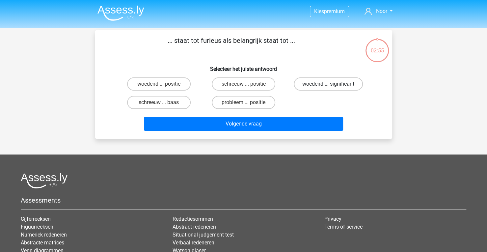
click at [347, 90] on label "woedend ... significant" at bounding box center [328, 83] width 69 height 13
click at [333, 88] on input "woedend ... significant" at bounding box center [330, 86] width 4 height 4
radio input "true"
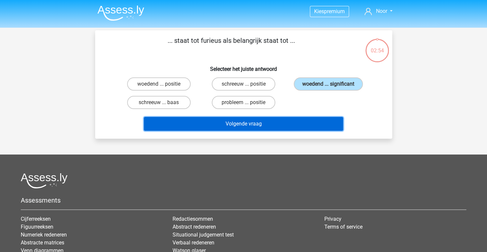
click at [267, 123] on button "Volgende vraag" at bounding box center [243, 124] width 199 height 14
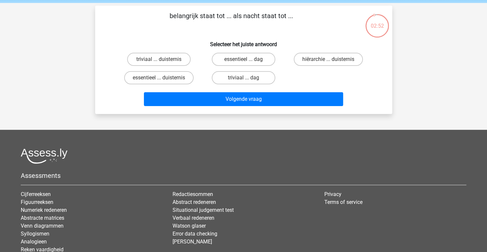
scroll to position [19, 0]
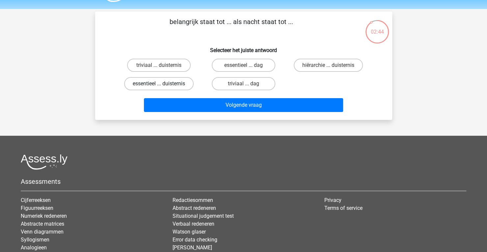
click at [154, 83] on label "essentieel ... duisternis" at bounding box center [159, 83] width 70 height 13
click at [159, 84] on input "essentieel ... duisternis" at bounding box center [161, 86] width 4 height 4
radio input "true"
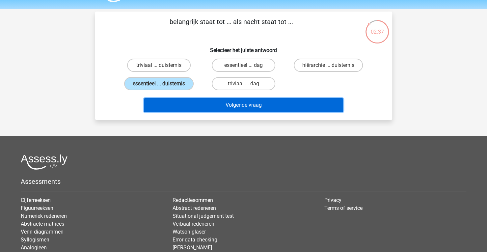
click at [195, 107] on button "Volgende vraag" at bounding box center [243, 105] width 199 height 14
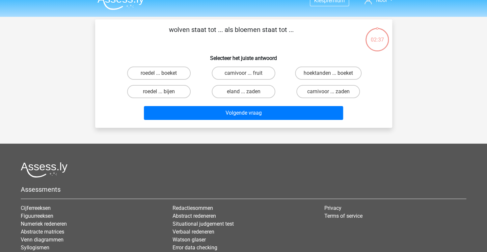
scroll to position [10, 0]
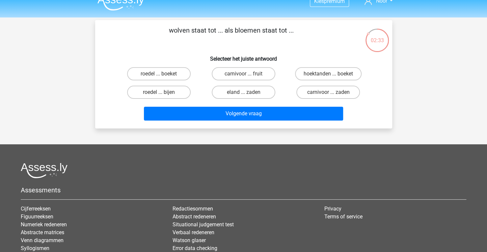
click at [147, 65] on div "roedel ... boeket" at bounding box center [159, 74] width 85 height 18
click at [142, 72] on label "roedel ... boeket" at bounding box center [159, 73] width 64 height 13
click at [159, 74] on input "roedel ... boeket" at bounding box center [161, 76] width 4 height 4
radio input "true"
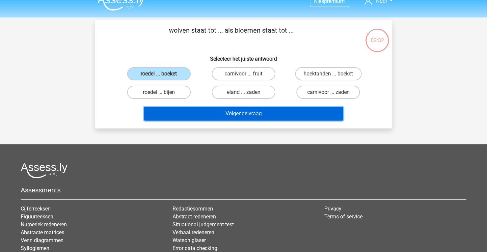
click at [237, 111] on button "Volgende vraag" at bounding box center [243, 114] width 199 height 14
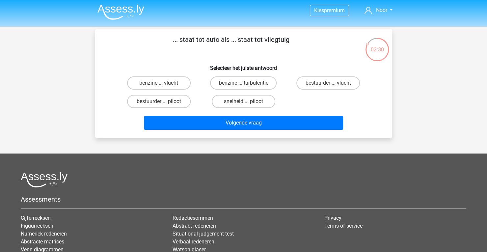
scroll to position [1, 0]
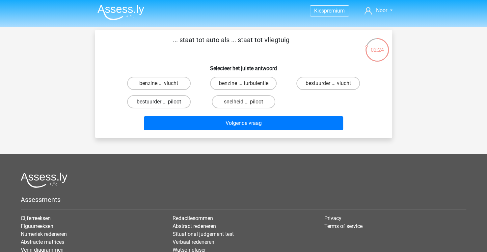
click at [149, 102] on label "bestuurder ... piloot" at bounding box center [159, 101] width 64 height 13
click at [159, 102] on input "bestuurder ... piloot" at bounding box center [161, 104] width 4 height 4
radio input "true"
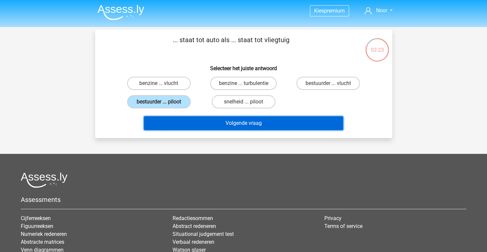
click at [205, 121] on button "Volgende vraag" at bounding box center [243, 123] width 199 height 14
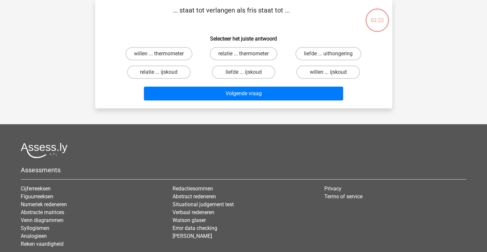
scroll to position [21, 0]
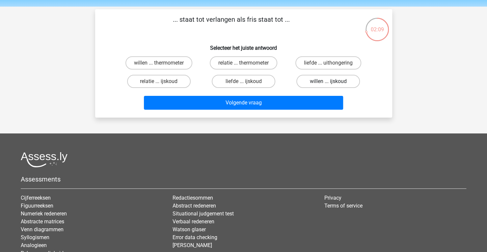
click at [308, 83] on label "willen ... ijskoud" at bounding box center [328, 81] width 64 height 13
click at [328, 83] on input "willen ... ijskoud" at bounding box center [330, 83] width 4 height 4
radio input "true"
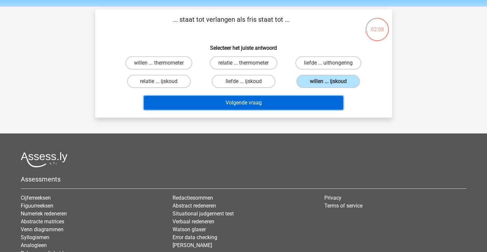
click at [290, 97] on button "Volgende vraag" at bounding box center [243, 103] width 199 height 14
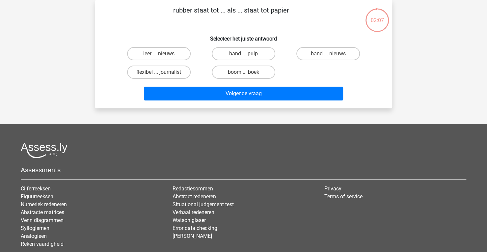
scroll to position [0, 0]
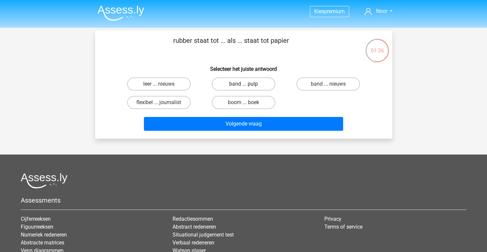
click at [231, 86] on label "band ... pulp" at bounding box center [244, 83] width 64 height 13
click at [243, 86] on input "band ... pulp" at bounding box center [245, 86] width 4 height 4
radio input "true"
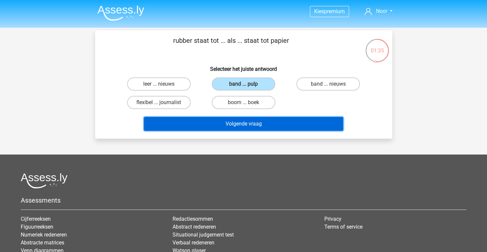
click at [201, 123] on button "Volgende vraag" at bounding box center [243, 124] width 199 height 14
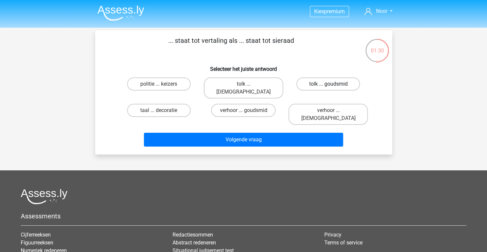
click at [320, 83] on label "tolk ... goudsmid" at bounding box center [328, 83] width 64 height 13
click at [328, 84] on input "tolk ... goudsmid" at bounding box center [330, 86] width 4 height 4
radio input "true"
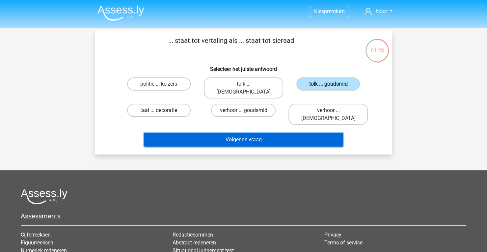
click at [298, 133] on button "Volgende vraag" at bounding box center [243, 140] width 199 height 14
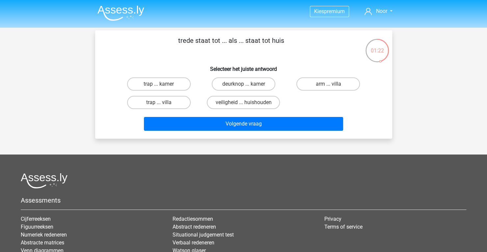
click at [158, 91] on div "trap ... kamer" at bounding box center [159, 84] width 85 height 18
click at [163, 85] on input "trap ... kamer" at bounding box center [161, 86] width 4 height 4
radio input "true"
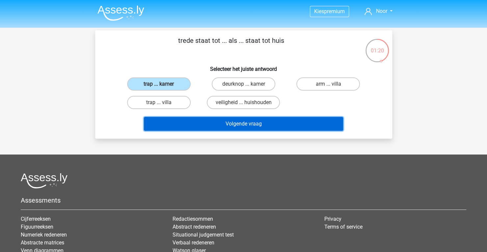
click at [220, 122] on button "Volgende vraag" at bounding box center [243, 124] width 199 height 14
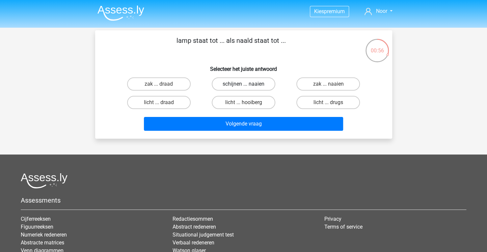
click at [254, 84] on label "schijnen ... naaien" at bounding box center [244, 83] width 64 height 13
click at [248, 84] on input "schijnen ... naaien" at bounding box center [245, 86] width 4 height 4
radio input "true"
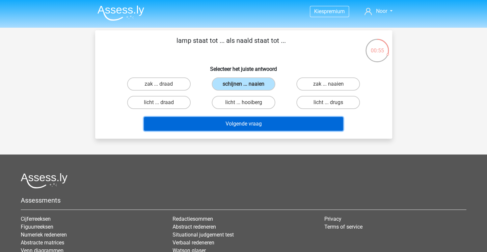
click at [252, 120] on button "Volgende vraag" at bounding box center [243, 124] width 199 height 14
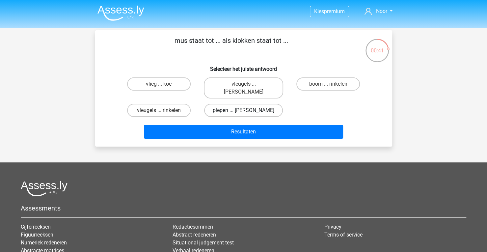
click at [232, 104] on label "piepen ... luiden" at bounding box center [243, 110] width 79 height 13
click at [243, 110] on input "piepen ... luiden" at bounding box center [245, 112] width 4 height 4
radio input "true"
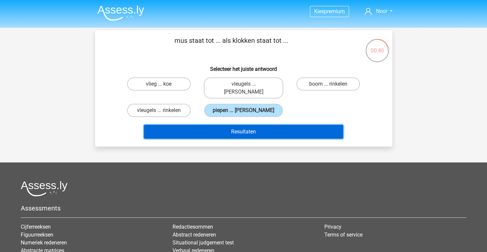
click at [256, 125] on button "Resultaten" at bounding box center [243, 132] width 199 height 14
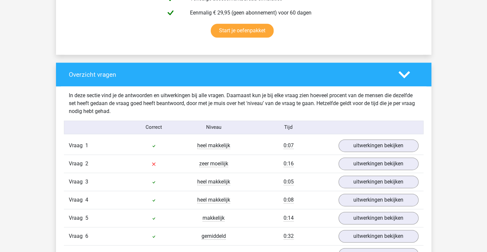
scroll to position [444, 0]
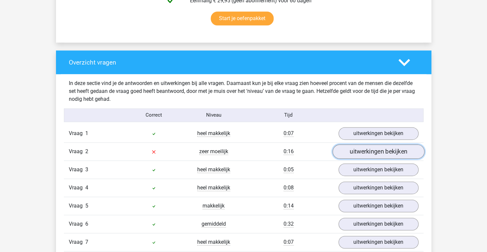
click at [350, 153] on link "uitwerkingen bekijken" at bounding box center [378, 151] width 92 height 14
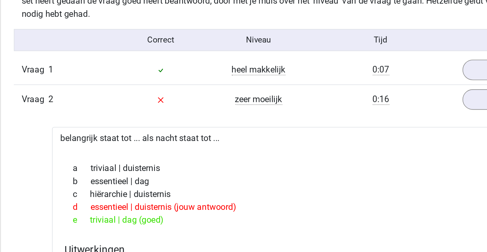
click at [120, 223] on div "e triviaal | dag (goed)" at bounding box center [243, 225] width 297 height 8
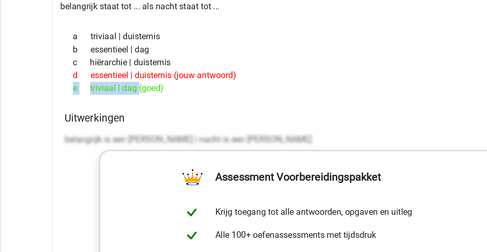
scroll to position [517, 0]
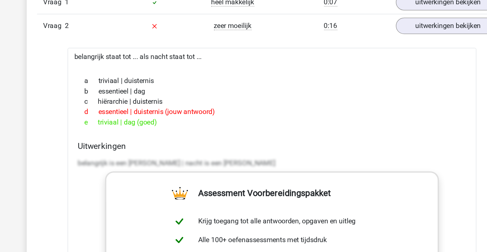
click at [160, 137] on div "c hiërarchie | duisternis" at bounding box center [243, 136] width 297 height 8
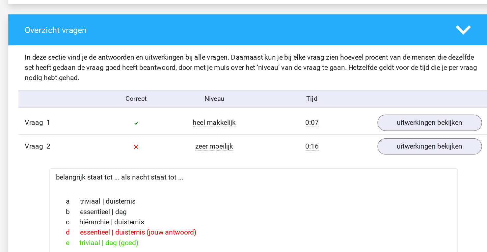
scroll to position [475, 0]
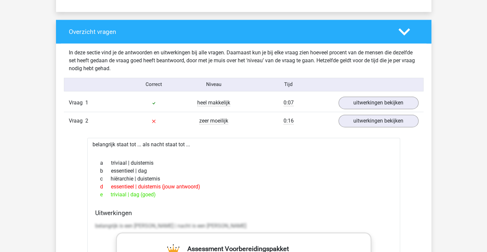
click at [397, 29] on div at bounding box center [409, 32] width 30 height 12
click at [411, 31] on div at bounding box center [409, 32] width 30 height 12
click at [405, 31] on icon at bounding box center [405, 32] width 12 height 12
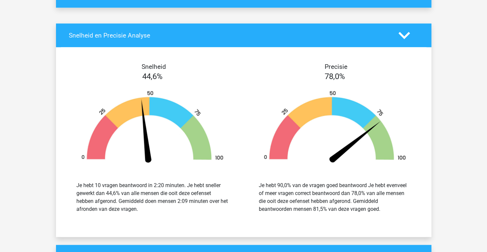
scroll to position [510, 0]
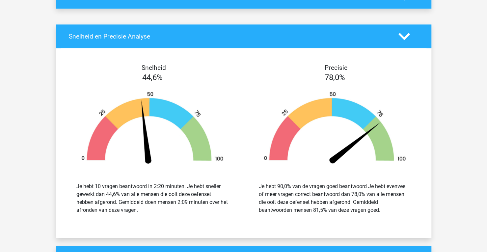
click at [405, 31] on icon at bounding box center [405, 37] width 12 height 12
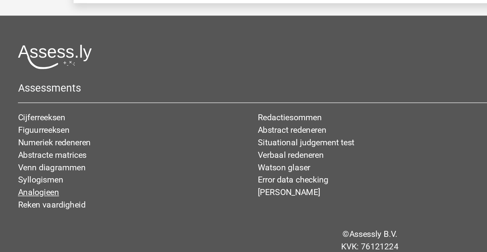
scroll to position [780, 0]
click at [38, 190] on link "Analogieen" at bounding box center [34, 190] width 26 height 6
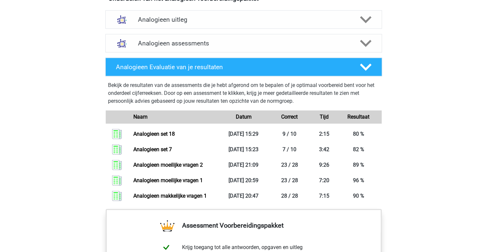
scroll to position [392, 0]
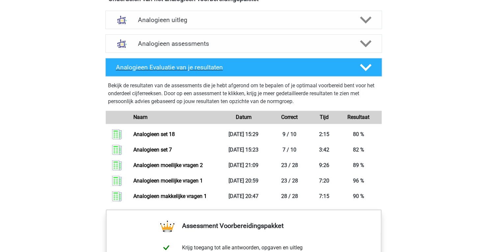
click at [196, 68] on h4 "Analogieen Evaluatie van je resultaten" at bounding box center [233, 68] width 234 height 8
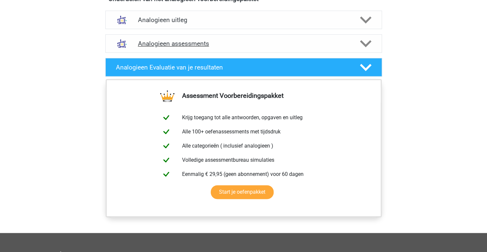
click at [177, 45] on h4 "Analogieen assessments" at bounding box center [243, 44] width 211 height 8
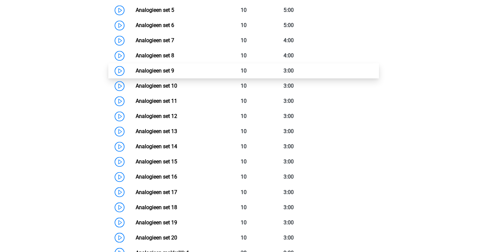
scroll to position [484, 0]
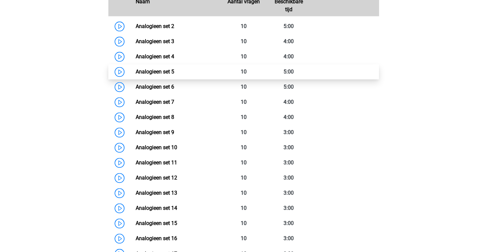
click at [174, 71] on link "Analogieen set 5" at bounding box center [155, 72] width 39 height 6
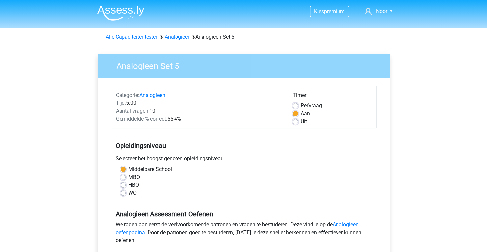
scroll to position [129, 0]
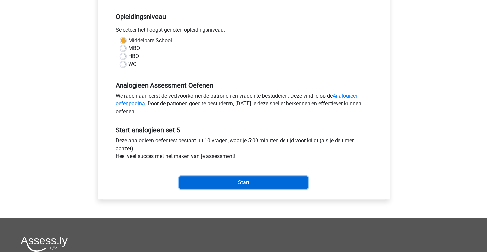
click at [250, 181] on input "Start" at bounding box center [244, 182] width 128 height 13
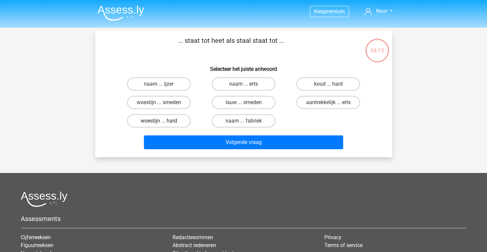
click at [185, 122] on label "woestijn ... hard" at bounding box center [159, 120] width 64 height 13
click at [163, 122] on input "woestijn ... hard" at bounding box center [161, 123] width 4 height 4
radio input "true"
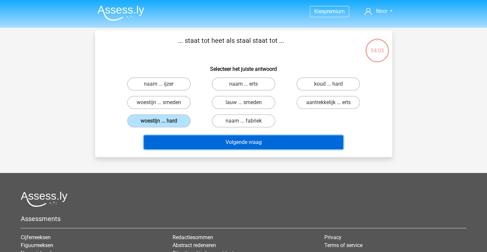
click at [225, 145] on button "Volgende vraag" at bounding box center [243, 142] width 199 height 14
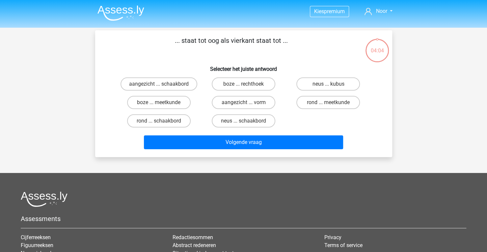
scroll to position [30, 0]
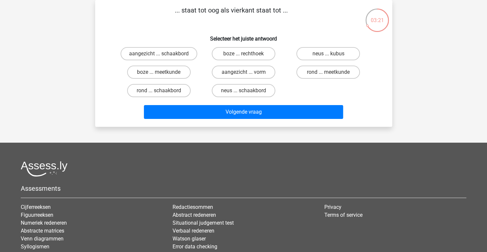
click at [134, 97] on div "rond ... schaakbord" at bounding box center [159, 90] width 85 height 18
click at [156, 95] on label "rond ... schaakbord" at bounding box center [159, 90] width 64 height 13
click at [159, 95] on input "rond ... schaakbord" at bounding box center [161, 93] width 4 height 4
radio input "true"
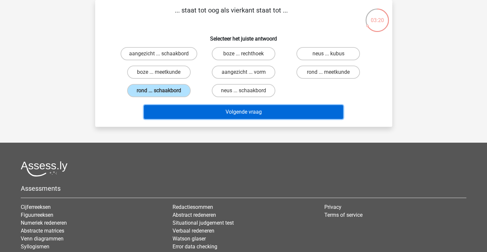
click at [196, 113] on button "Volgende vraag" at bounding box center [243, 112] width 199 height 14
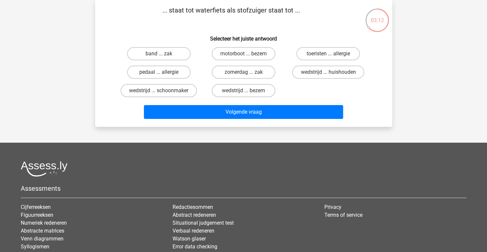
click at [182, 23] on p "... staat tot waterfiets als stofzuiger staat tot ..." at bounding box center [231, 15] width 251 height 20
click at [324, 81] on div "wedstrijd ... huishouden" at bounding box center [328, 72] width 85 height 18
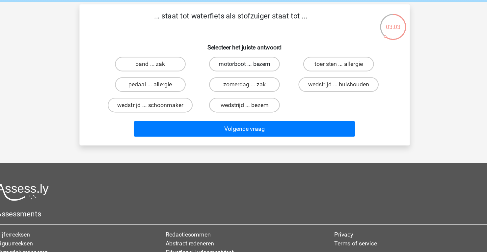
scroll to position [26, 0]
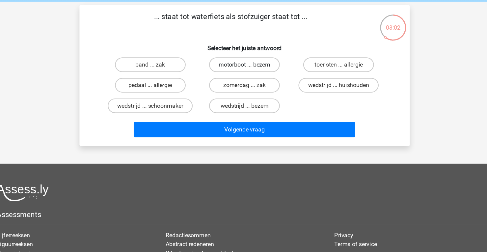
click at [237, 52] on label "motorboot ... bezem" at bounding box center [244, 58] width 64 height 13
click at [243, 58] on input "motorboot ... bezem" at bounding box center [245, 60] width 4 height 4
radio input "true"
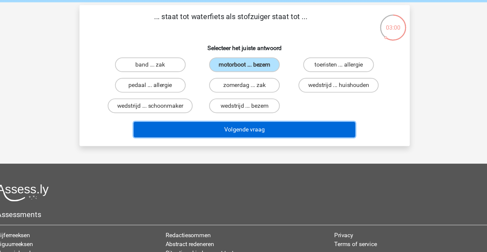
click at [241, 114] on button "Volgende vraag" at bounding box center [243, 117] width 199 height 14
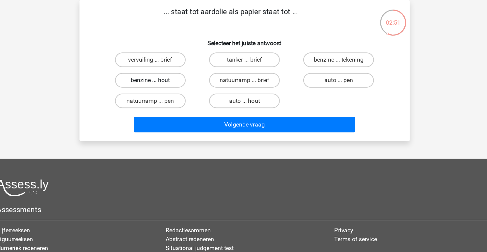
click at [164, 74] on label "benzine ... hout" at bounding box center [159, 76] width 64 height 13
click at [163, 77] on input "benzine ... hout" at bounding box center [161, 79] width 4 height 4
radio input "true"
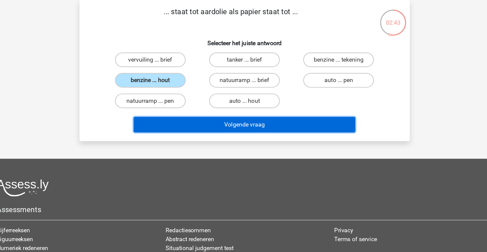
click at [237, 119] on button "Volgende vraag" at bounding box center [243, 117] width 199 height 14
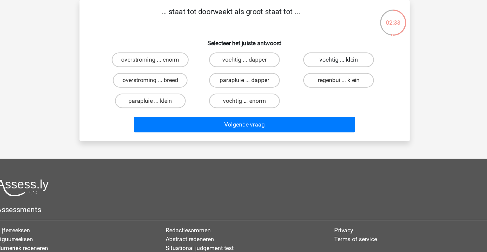
click at [324, 54] on label "vochtig ... klein" at bounding box center [328, 58] width 64 height 13
click at [328, 58] on input "vochtig ... klein" at bounding box center [330, 60] width 4 height 4
radio input "true"
click at [238, 97] on label "vochtig ... enorm" at bounding box center [244, 95] width 64 height 13
click at [243, 97] on input "vochtig ... enorm" at bounding box center [245, 97] width 4 height 4
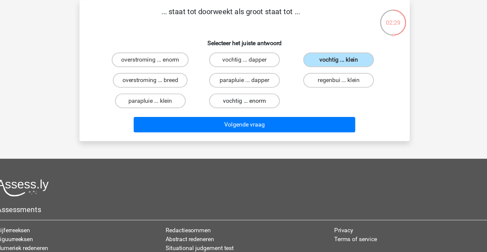
radio input "true"
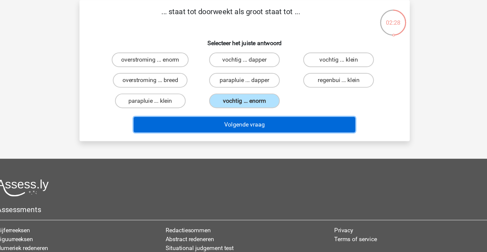
click at [268, 119] on button "Volgende vraag" at bounding box center [243, 117] width 199 height 14
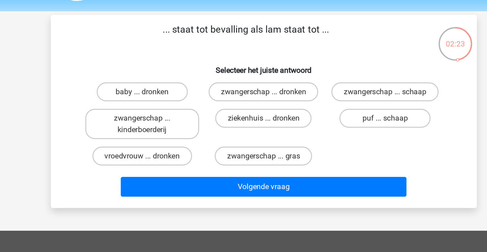
scroll to position [16, 0]
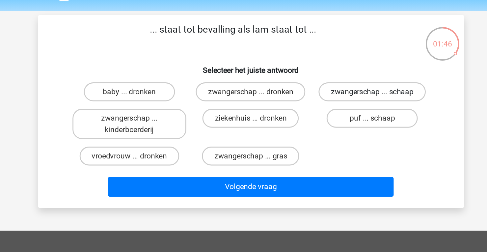
click at [343, 68] on label "zwangerschap ... schaap" at bounding box center [328, 67] width 75 height 13
click at [333, 68] on input "zwangerschap ... schaap" at bounding box center [330, 70] width 4 height 4
radio input "true"
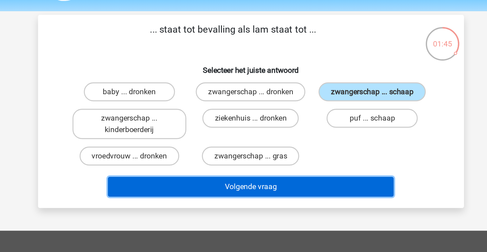
click at [289, 135] on button "Volgende vraag" at bounding box center [243, 134] width 199 height 14
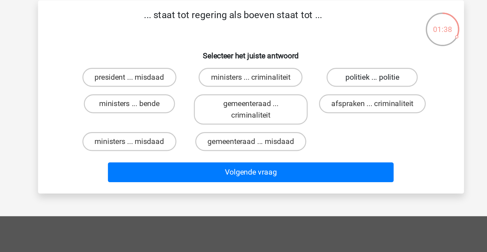
click at [314, 66] on label "politiek ... politie" at bounding box center [328, 67] width 64 height 13
click at [328, 68] on input "politiek ... politie" at bounding box center [330, 70] width 4 height 4
radio input "true"
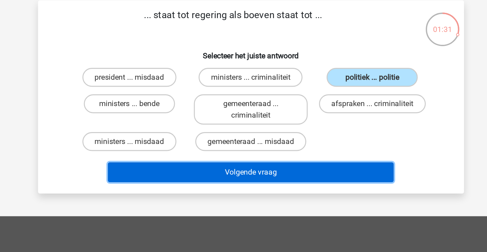
click at [300, 135] on button "Volgende vraag" at bounding box center [243, 134] width 199 height 14
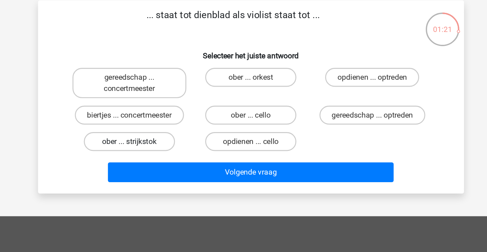
click at [170, 108] on label "ober ... strijkstok" at bounding box center [159, 112] width 64 height 13
click at [163, 113] on input "ober ... strijkstok" at bounding box center [161, 115] width 4 height 4
radio input "true"
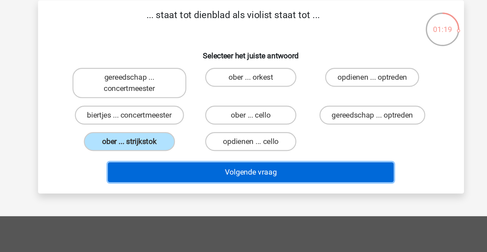
click at [216, 139] on button "Volgende vraag" at bounding box center [243, 134] width 199 height 14
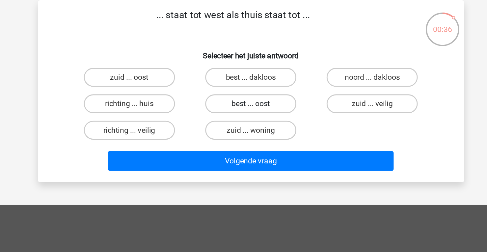
click at [232, 88] on label "best ... oost" at bounding box center [244, 86] width 64 height 13
click at [243, 88] on input "best ... oost" at bounding box center [245, 88] width 4 height 4
radio input "true"
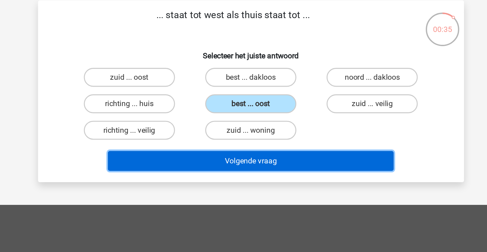
click at [256, 126] on button "Volgende vraag" at bounding box center [243, 126] width 199 height 14
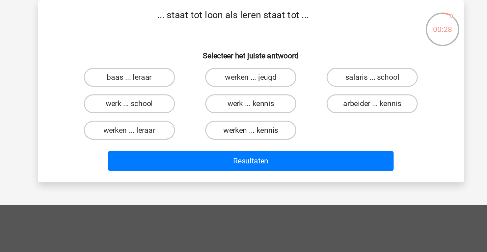
click at [241, 104] on label "werken ... kennis" at bounding box center [244, 104] width 64 height 13
click at [243, 105] on input "werken ... kennis" at bounding box center [245, 107] width 4 height 4
radio input "true"
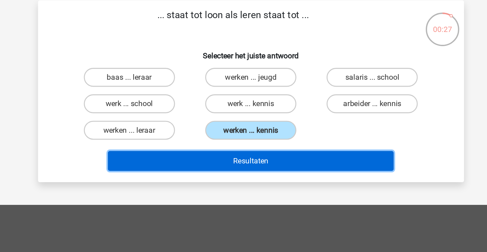
click at [247, 127] on button "Resultaten" at bounding box center [243, 126] width 199 height 14
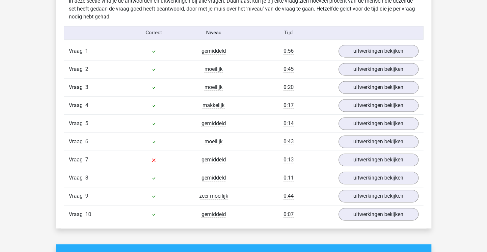
scroll to position [530, 0]
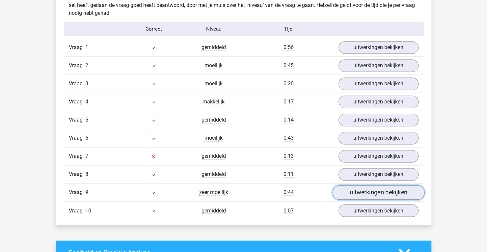
click at [384, 195] on link "uitwerkingen bekijken" at bounding box center [378, 192] width 92 height 14
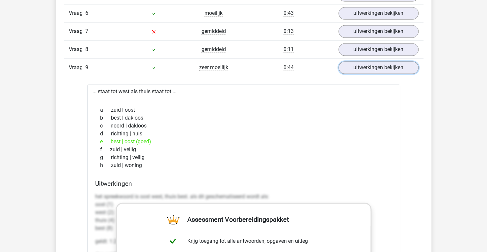
scroll to position [657, 0]
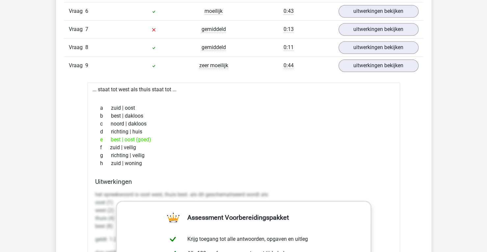
click at [370, 71] on div "Vraag 9 zeer moeilijk 0:44 uitwerkingen bekijken" at bounding box center [244, 65] width 360 height 18
click at [375, 31] on link "uitwerkingen bekijken" at bounding box center [378, 29] width 92 height 14
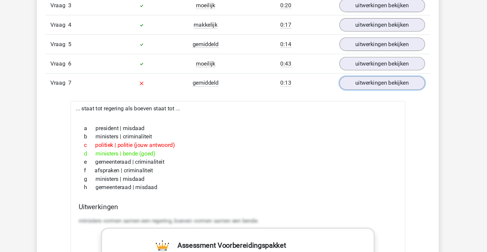
scroll to position [647, 0]
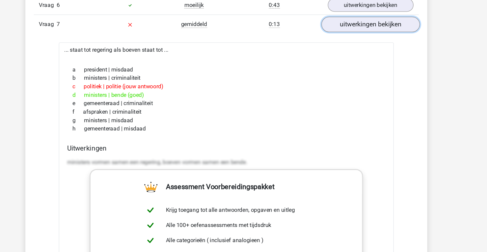
click at [374, 39] on link "uitwerkingen bekijken" at bounding box center [378, 39] width 92 height 14
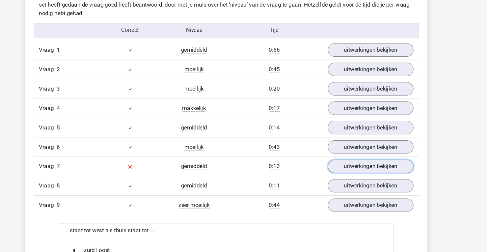
scroll to position [527, 0]
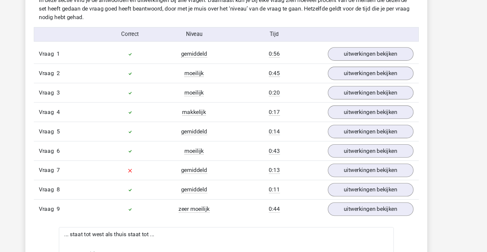
click at [381, 77] on div "Vraag 3 moeilijk 0:20 uitwerkingen bekijken" at bounding box center [244, 86] width 360 height 18
click at [377, 71] on link "uitwerkingen bekijken" at bounding box center [378, 68] width 92 height 14
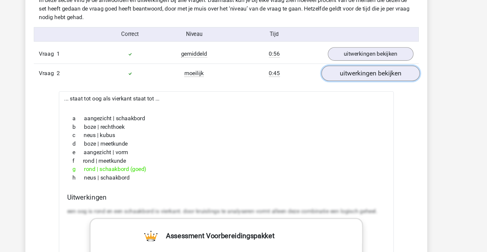
click at [377, 69] on link "uitwerkingen bekijken" at bounding box center [378, 68] width 92 height 14
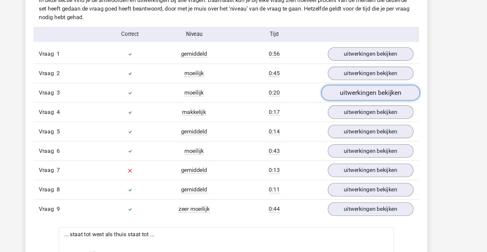
click at [367, 84] on link "uitwerkingen bekijken" at bounding box center [378, 86] width 92 height 14
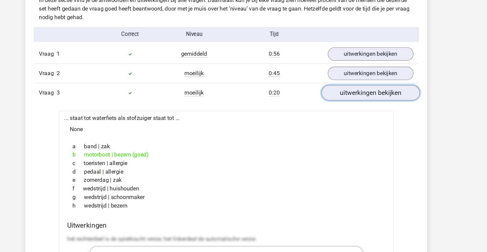
click at [367, 84] on link "uitwerkingen bekijken" at bounding box center [378, 86] width 92 height 14
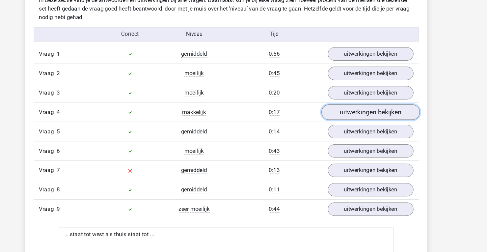
click at [361, 105] on link "uitwerkingen bekijken" at bounding box center [378, 105] width 92 height 14
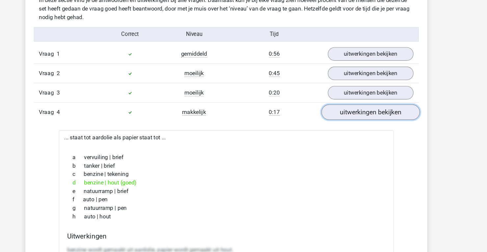
click at [361, 105] on link "uitwerkingen bekijken" at bounding box center [378, 105] width 92 height 14
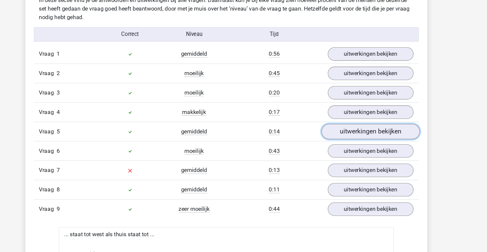
click at [359, 122] on link "uitwerkingen bekijken" at bounding box center [378, 123] width 92 height 14
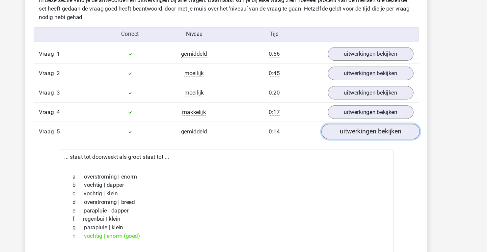
click at [359, 122] on link "uitwerkingen bekijken" at bounding box center [378, 123] width 92 height 14
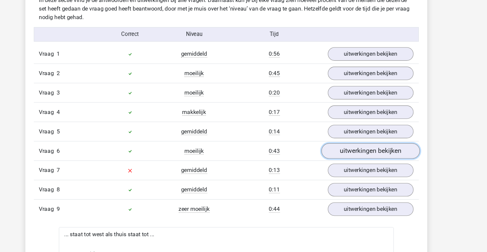
click at [354, 142] on link "uitwerkingen bekijken" at bounding box center [378, 141] width 92 height 14
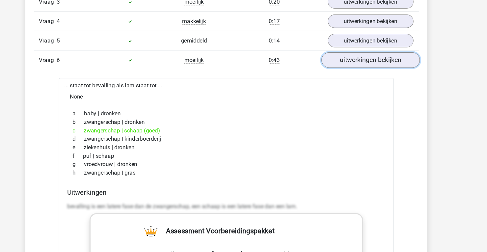
scroll to position [604, 0]
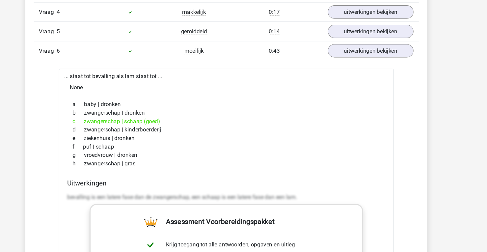
click at [411, 58] on link "uitwerkingen bekijken" at bounding box center [378, 64] width 92 height 14
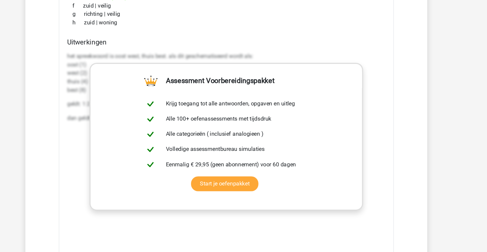
scroll to position [692, 0]
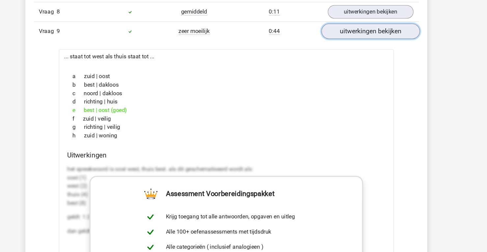
click at [368, 29] on link "uitwerkingen bekijken" at bounding box center [378, 30] width 92 height 14
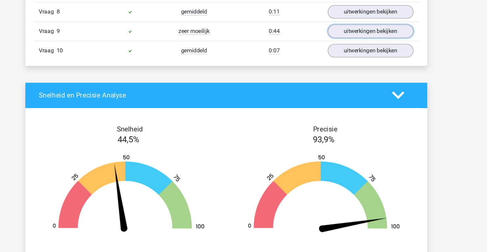
scroll to position [640, 0]
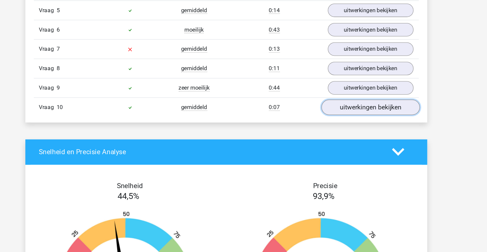
click at [360, 101] on link "uitwerkingen bekijken" at bounding box center [378, 100] width 92 height 14
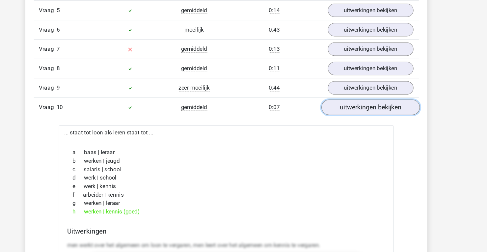
click at [360, 101] on link "uitwerkingen bekijken" at bounding box center [378, 100] width 92 height 14
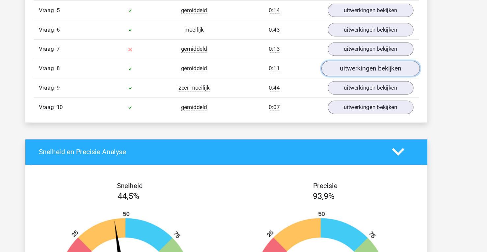
click at [369, 65] on link "uitwerkingen bekijken" at bounding box center [378, 64] width 92 height 14
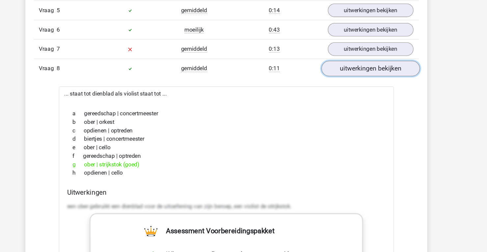
click at [370, 63] on link "uitwerkingen bekijken" at bounding box center [378, 64] width 92 height 14
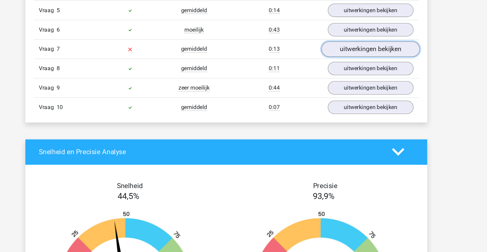
click at [349, 41] on link "uitwerkingen bekijken" at bounding box center [378, 46] width 92 height 14
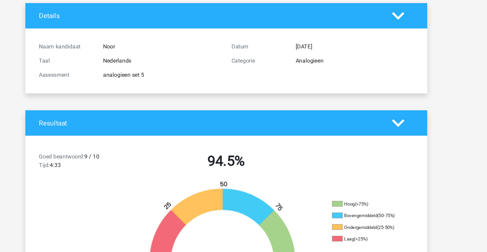
scroll to position [40, 0]
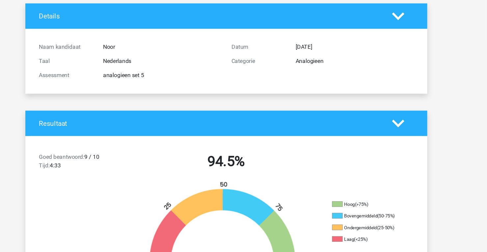
click at [327, 127] on div "Goed beantwoord: 9 / 10 Tijd: 4:33 94.5% Hoog (>75%) Bovengemiddeld (50-75%) On…" at bounding box center [244, 210] width 366 height 167
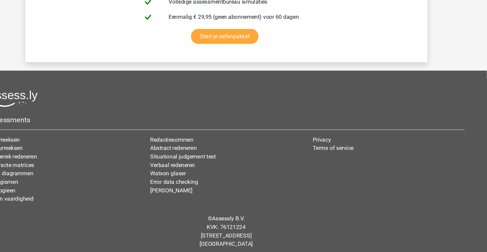
scroll to position [1552, 0]
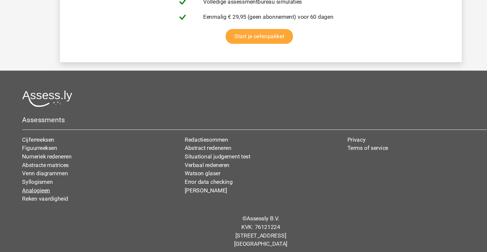
click at [31, 191] on link "Analogieen" at bounding box center [34, 194] width 26 height 6
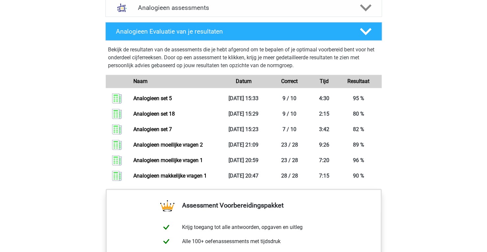
scroll to position [428, 0]
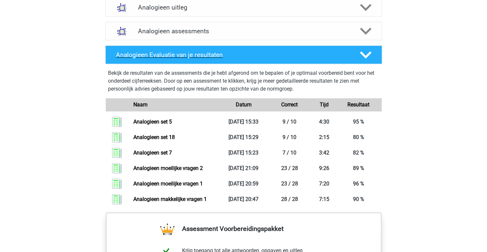
click at [161, 52] on h4 "Analogieen Evaluatie van je resultaten" at bounding box center [233, 55] width 234 height 8
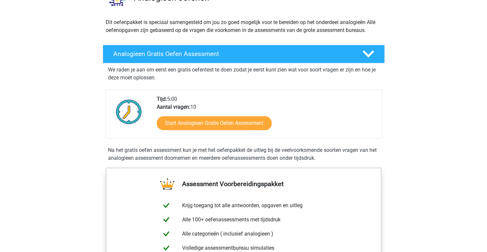
scroll to position [64, 0]
